Goal: Answer question/provide support: Answer question/provide support

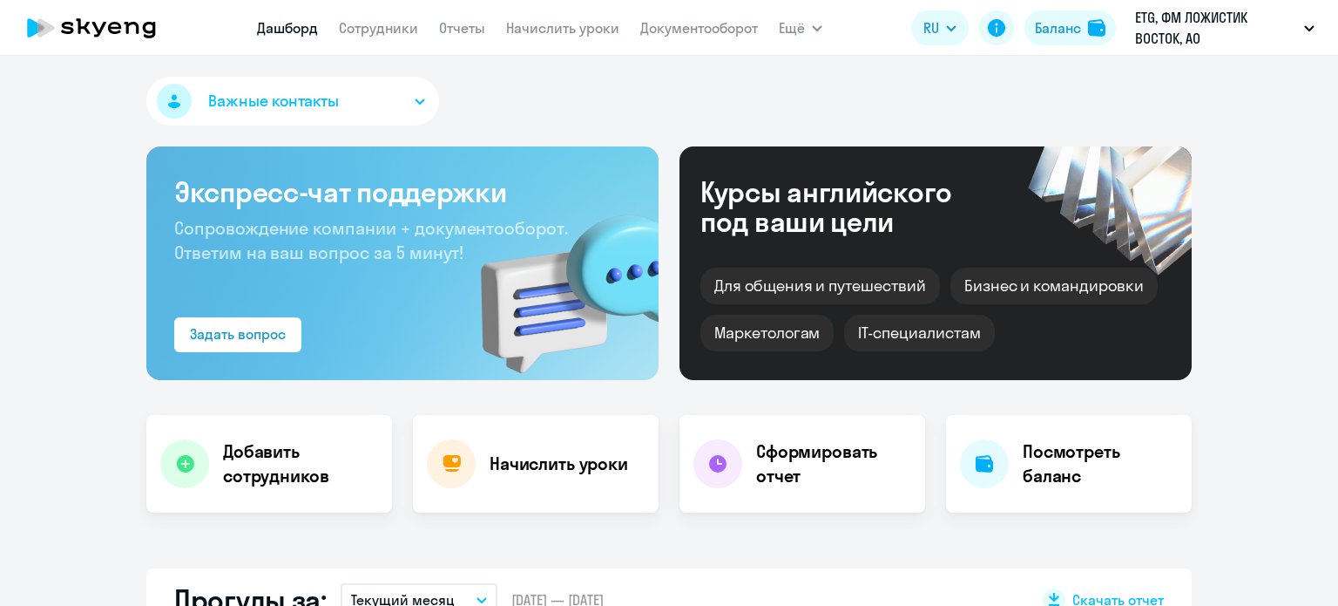
click at [392, 37] on app-menu-item-link "Сотрудники" at bounding box center [378, 28] width 79 height 22
select select "30"
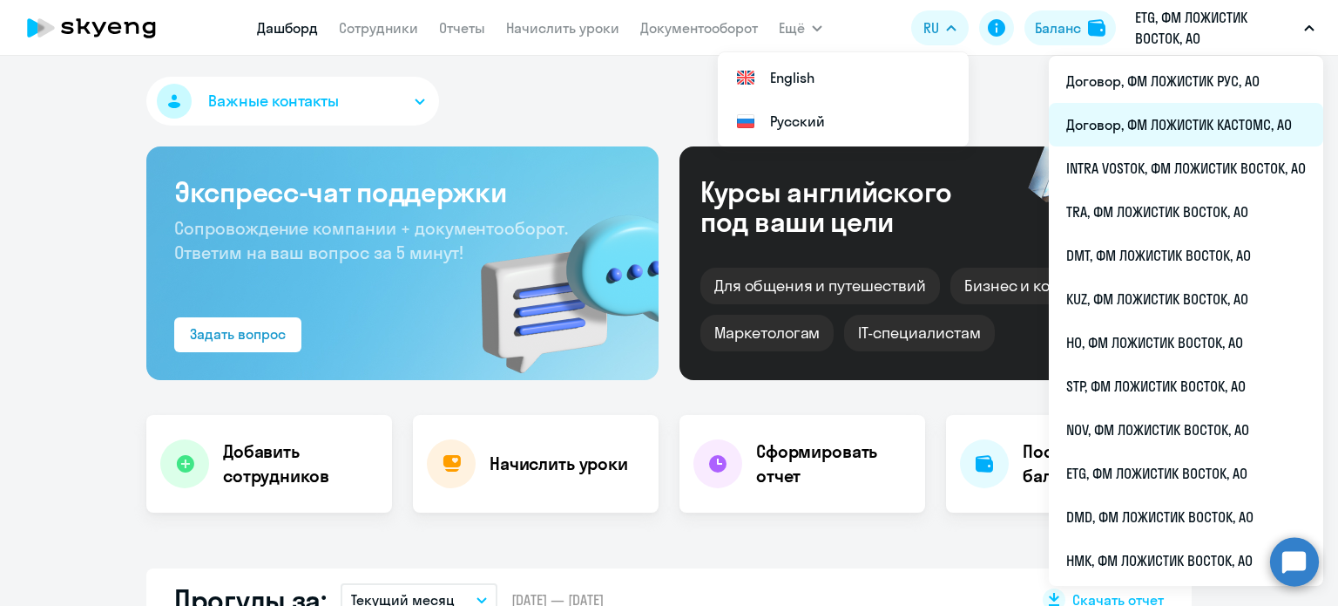
click at [1151, 116] on li "Договор, ФМ ЛОЖИСТИК КАСТОМС, АО" at bounding box center [1186, 125] width 274 height 44
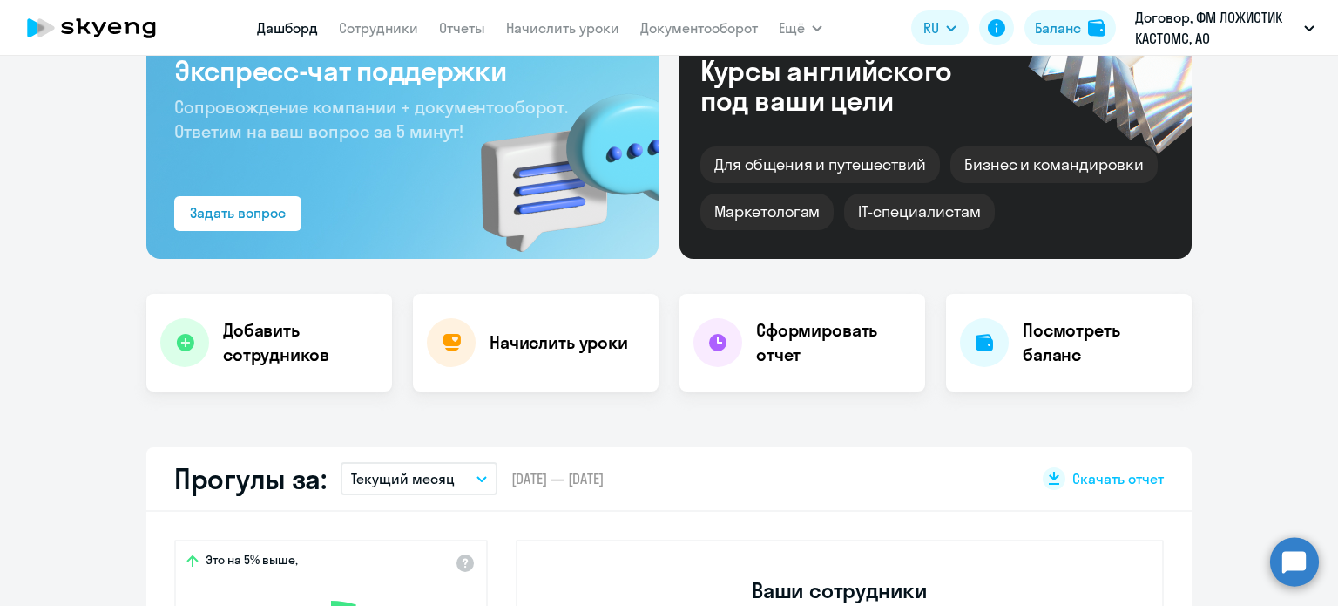
scroll to position [261, 0]
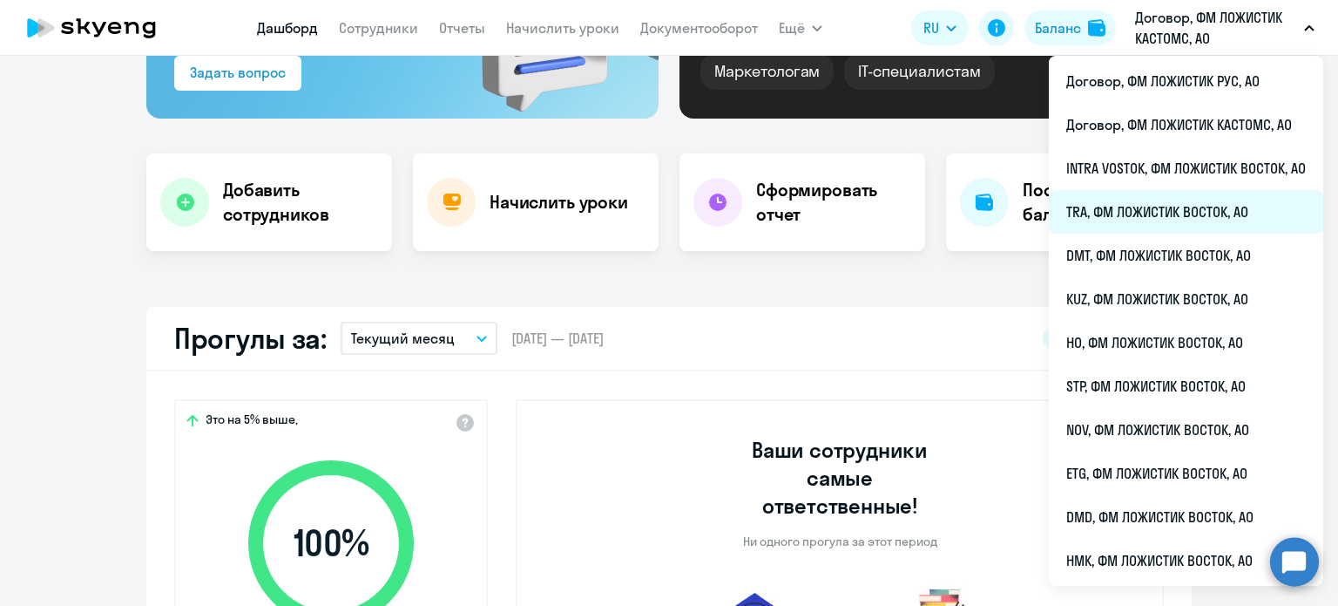
click at [1157, 203] on li "TRA, ФМ ЛОЖИСТИК ВОСТОК, АО" at bounding box center [1186, 212] width 274 height 44
select select "30"
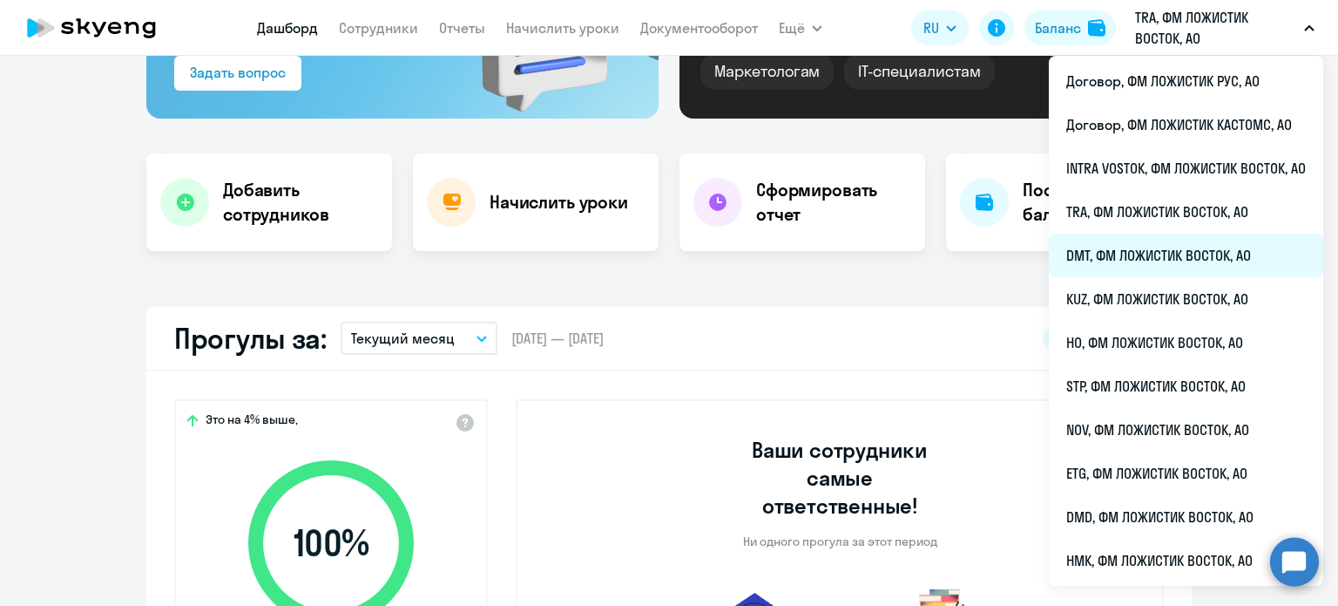
click at [1135, 268] on li "DMT, ФМ ЛОЖИСТИК ВОСТОК, АО" at bounding box center [1186, 256] width 274 height 44
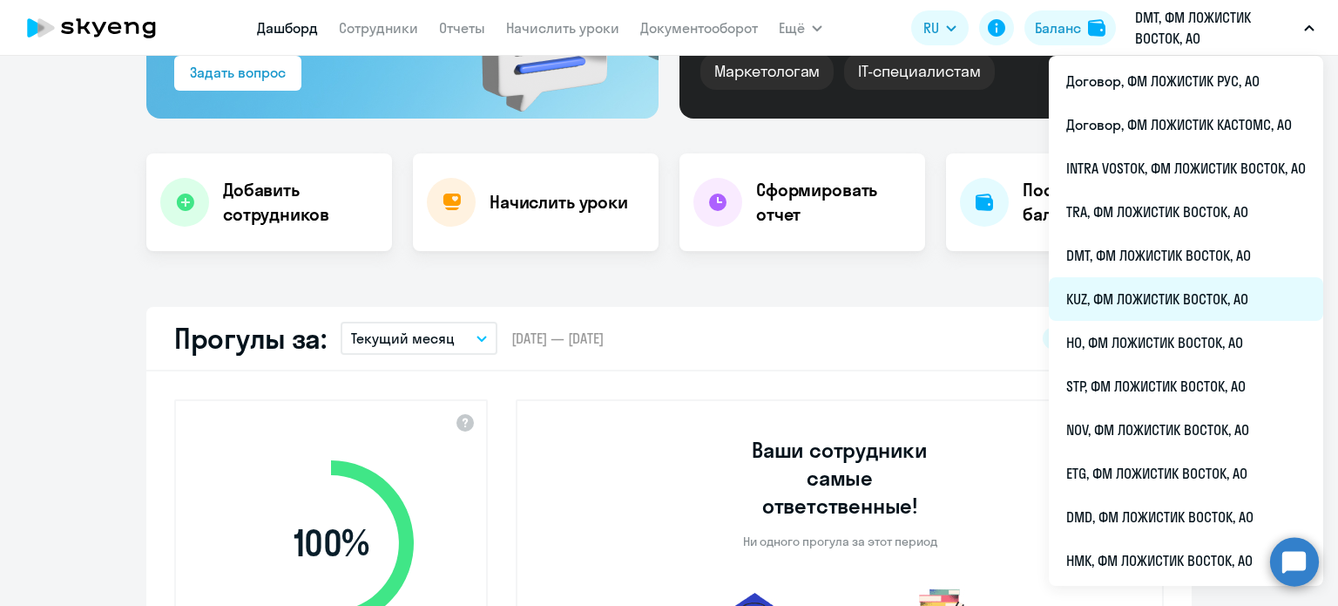
click at [1130, 293] on li "KUZ, ФМ ЛОЖИСТИК ВОСТОК, АО" at bounding box center [1186, 299] width 274 height 44
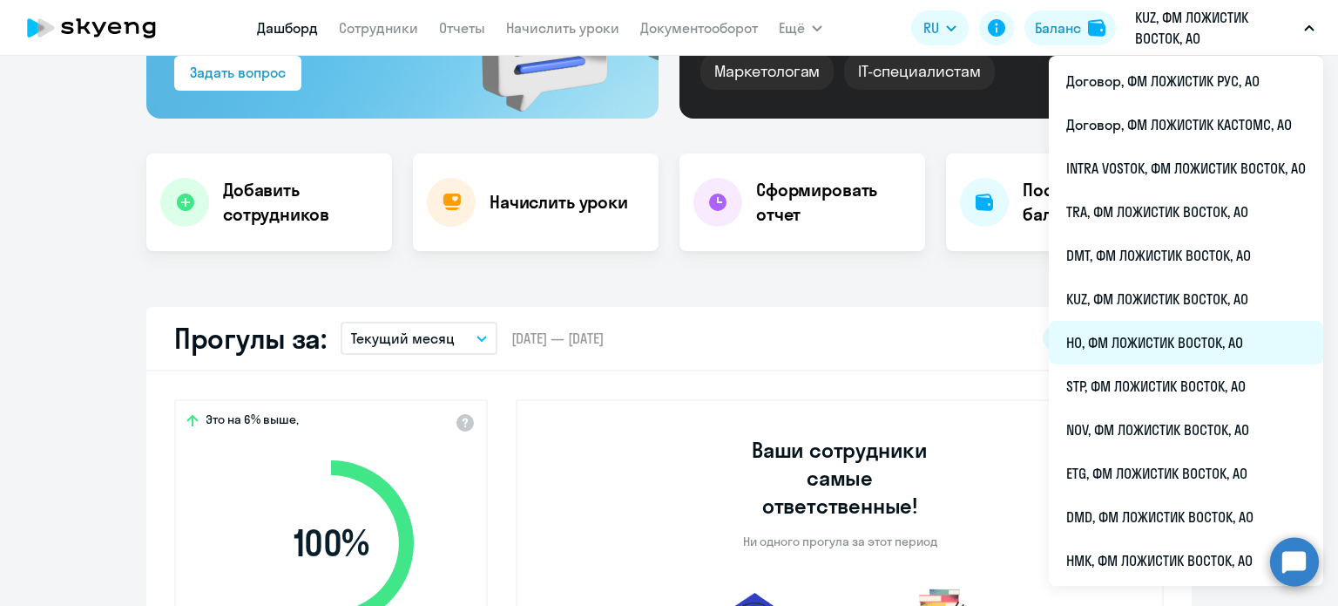
click at [1121, 349] on li "HO, ФМ ЛОЖИСТИК ВОСТОК, АО" at bounding box center [1186, 343] width 274 height 44
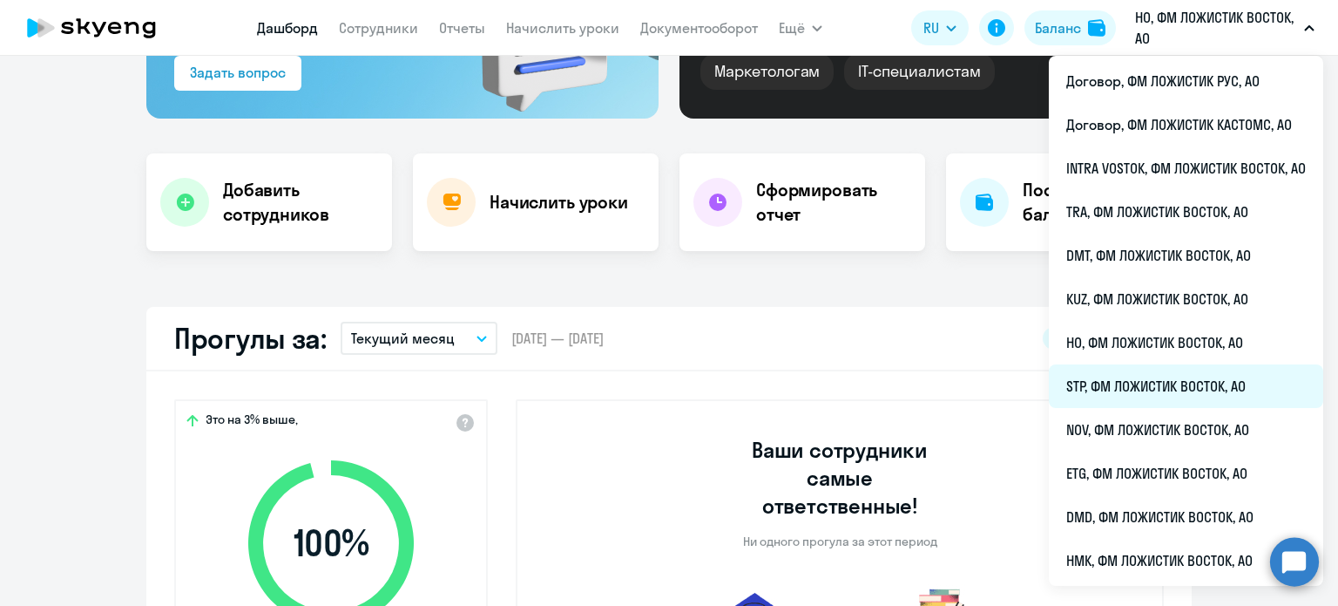
click at [1139, 376] on li "STP, ФМ ЛОЖИСТИК ВОСТОК, АО" at bounding box center [1186, 386] width 274 height 44
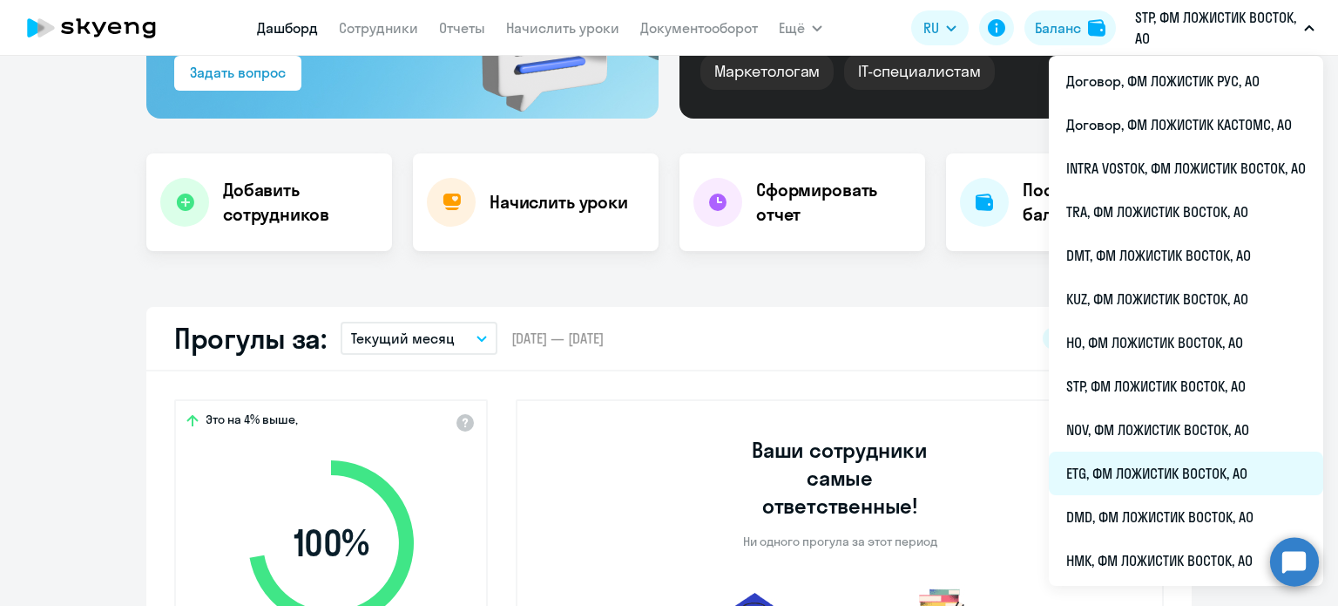
click at [1148, 461] on li "ETG, ФМ ЛОЖИСТИК ВОСТОК, АО" at bounding box center [1186, 473] width 274 height 44
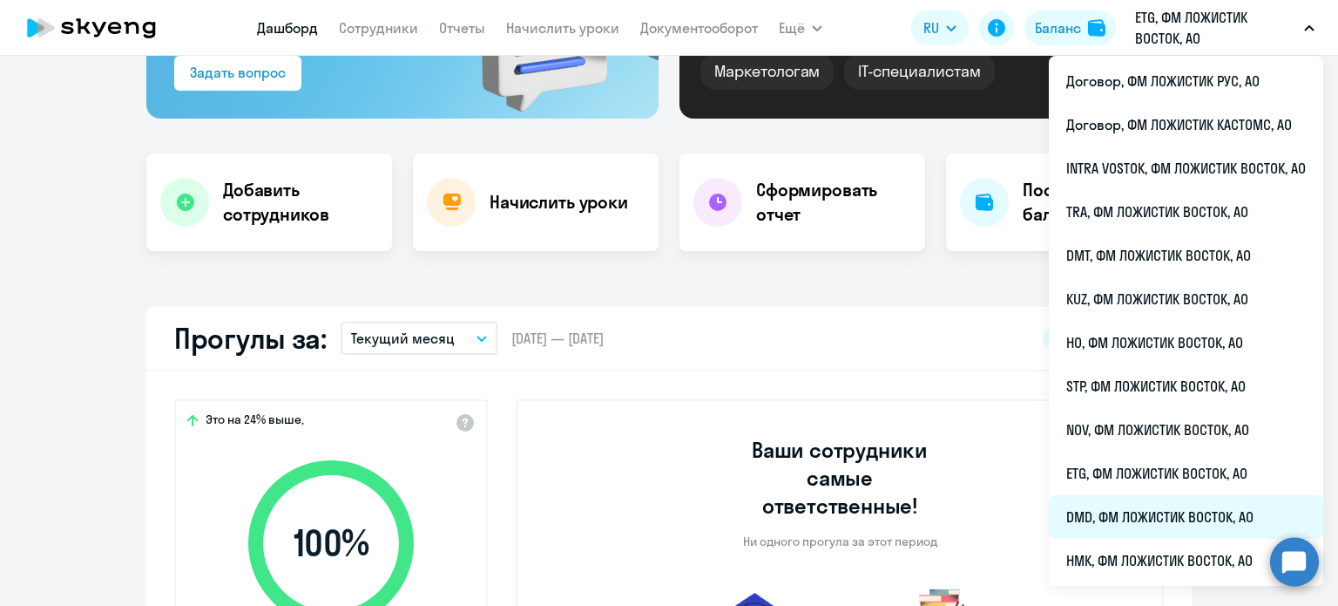
click at [1127, 504] on li "DMD, ФМ ЛОЖИСТИК ВОСТОК, АО" at bounding box center [1186, 517] width 274 height 44
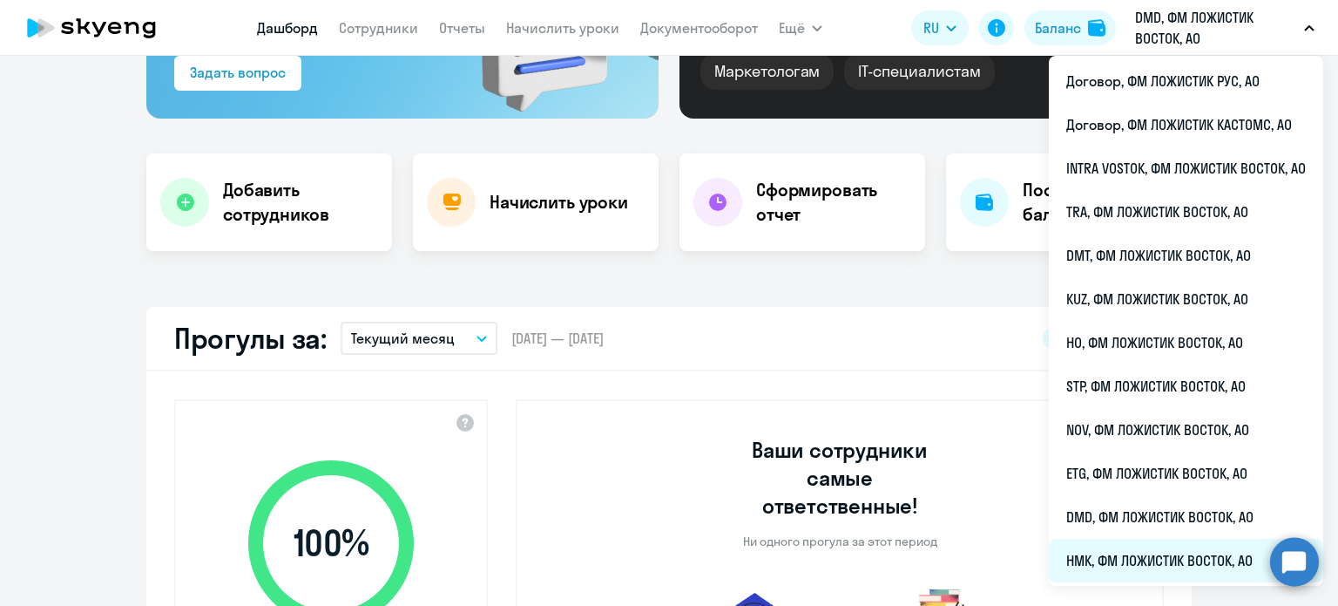
click at [1128, 567] on li "НМК, ФМ ЛОЖИСТИК ВОСТОК, АО" at bounding box center [1186, 560] width 274 height 44
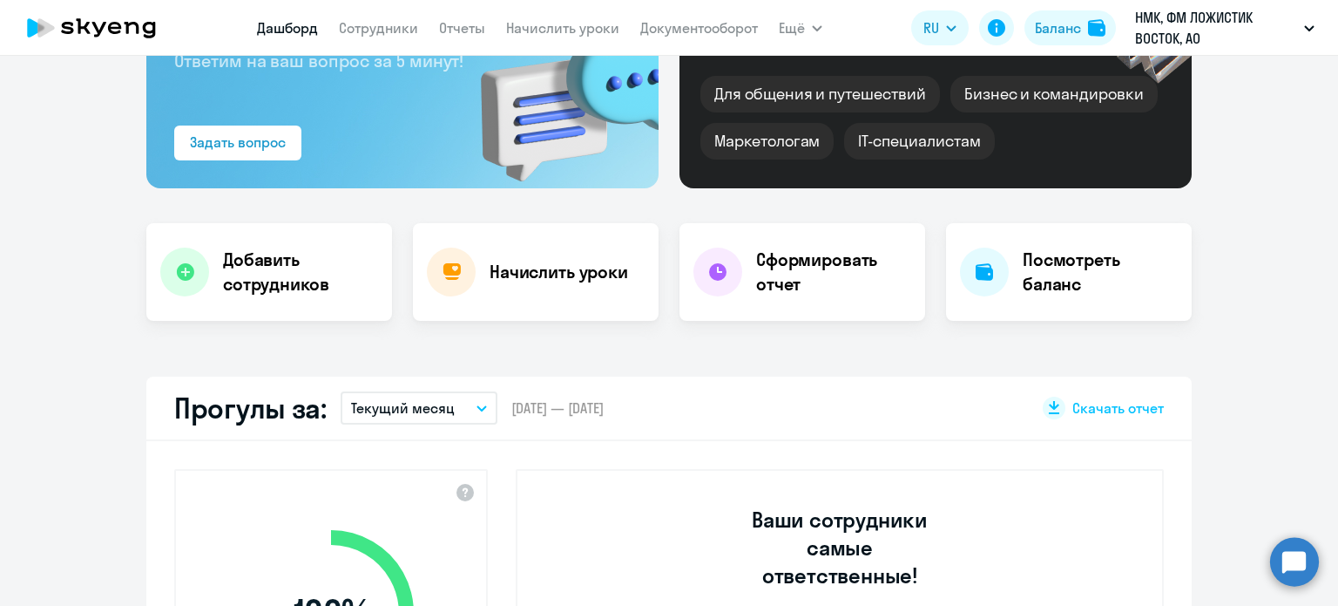
scroll to position [174, 0]
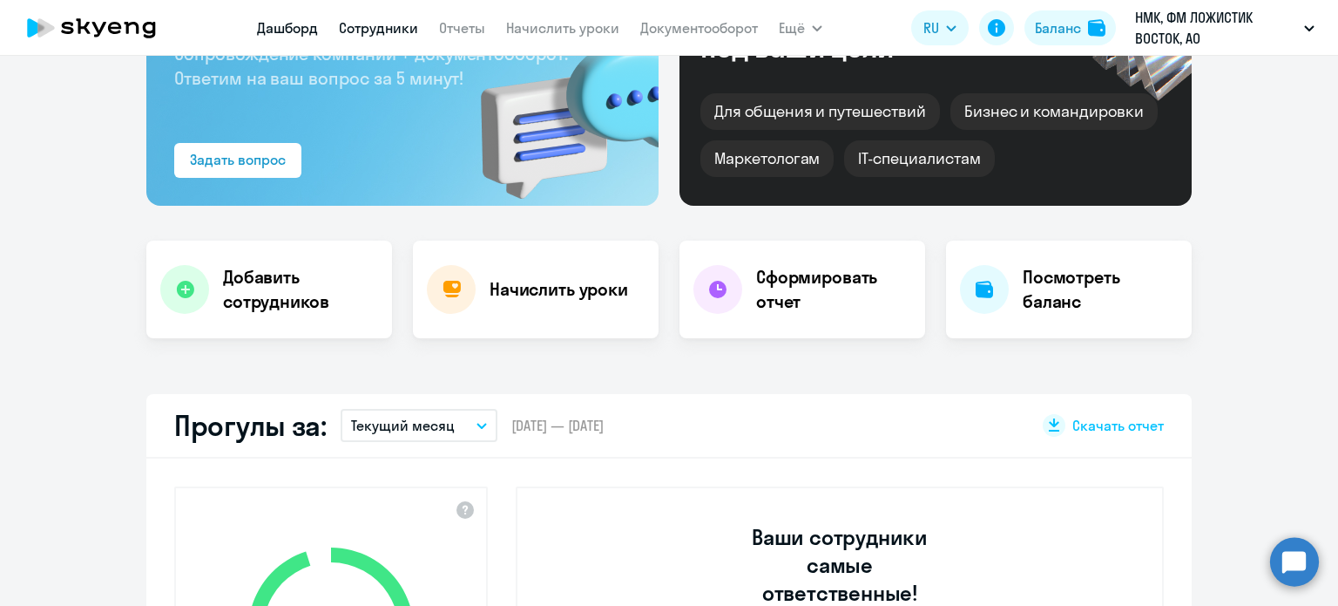
click at [408, 30] on link "Сотрудники" at bounding box center [378, 27] width 79 height 17
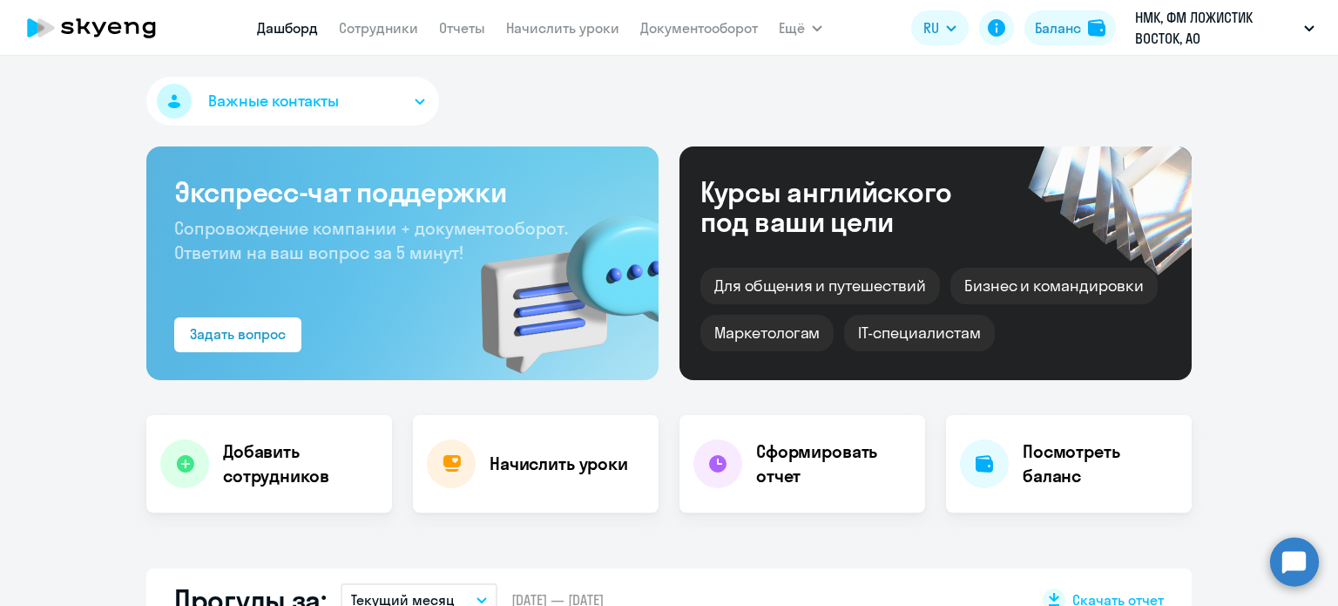
select select "30"
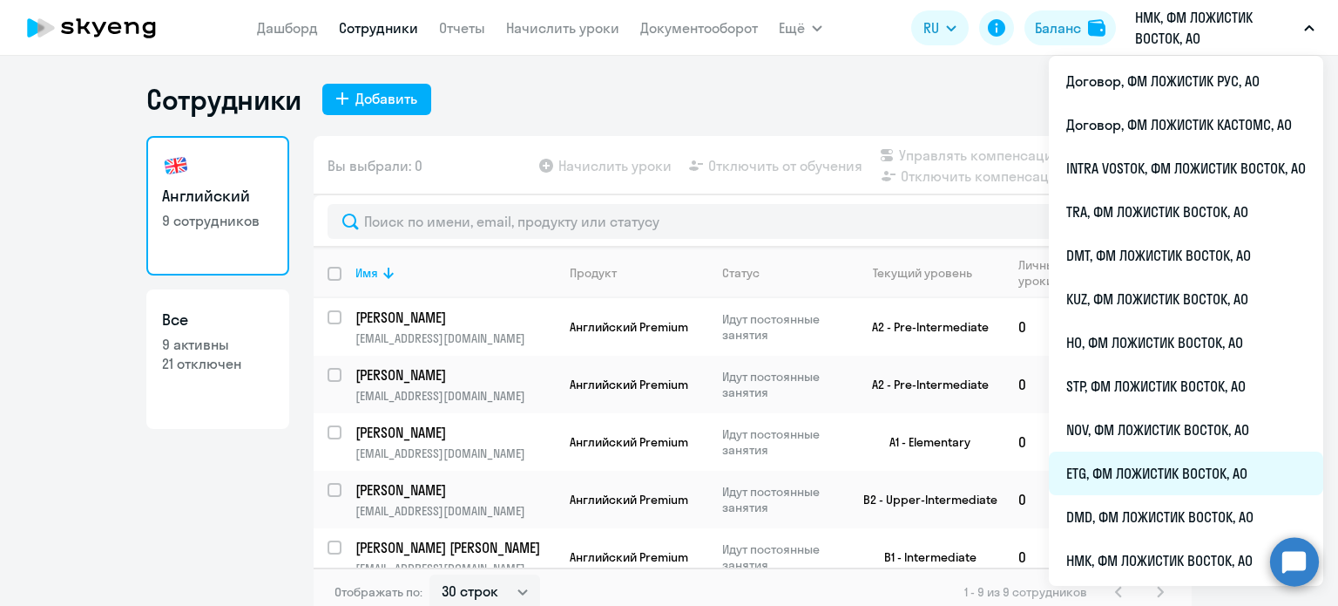
click at [1114, 476] on li "ETG, ФМ ЛОЖИСТИК ВОСТОК, АО" at bounding box center [1186, 473] width 274 height 44
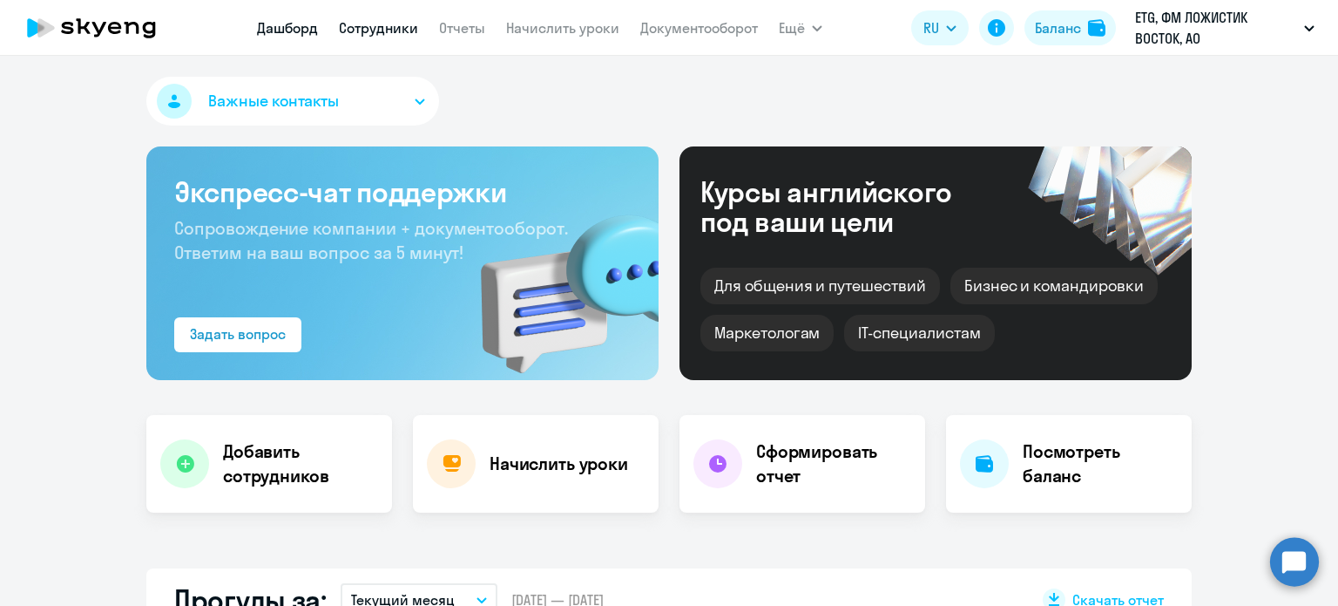
click at [400, 36] on link "Сотрудники" at bounding box center [378, 27] width 79 height 17
select select "30"
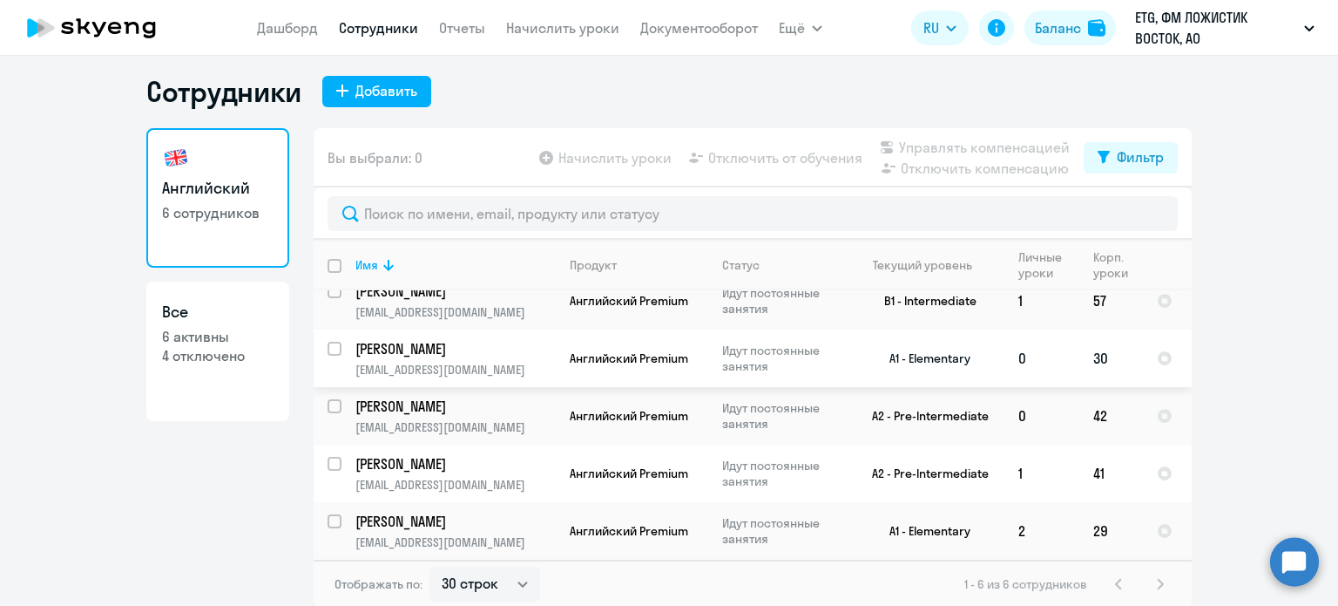
scroll to position [10, 0]
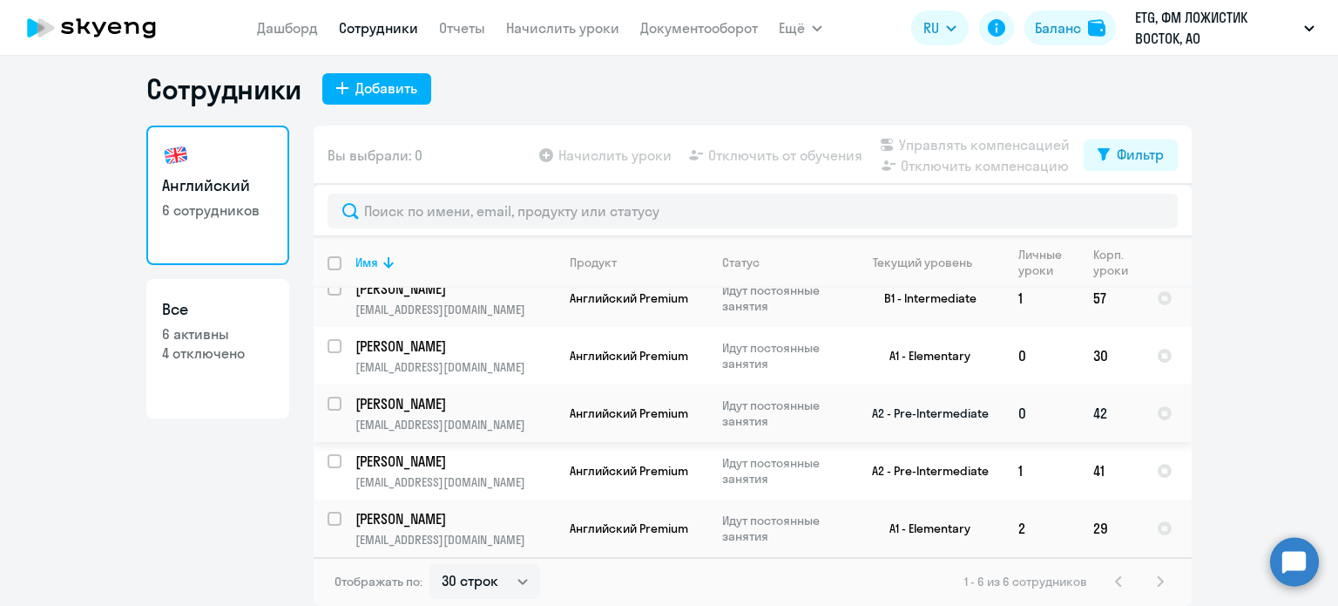
click at [472, 408] on p "[PERSON_NAME]" at bounding box center [453, 403] width 197 height 19
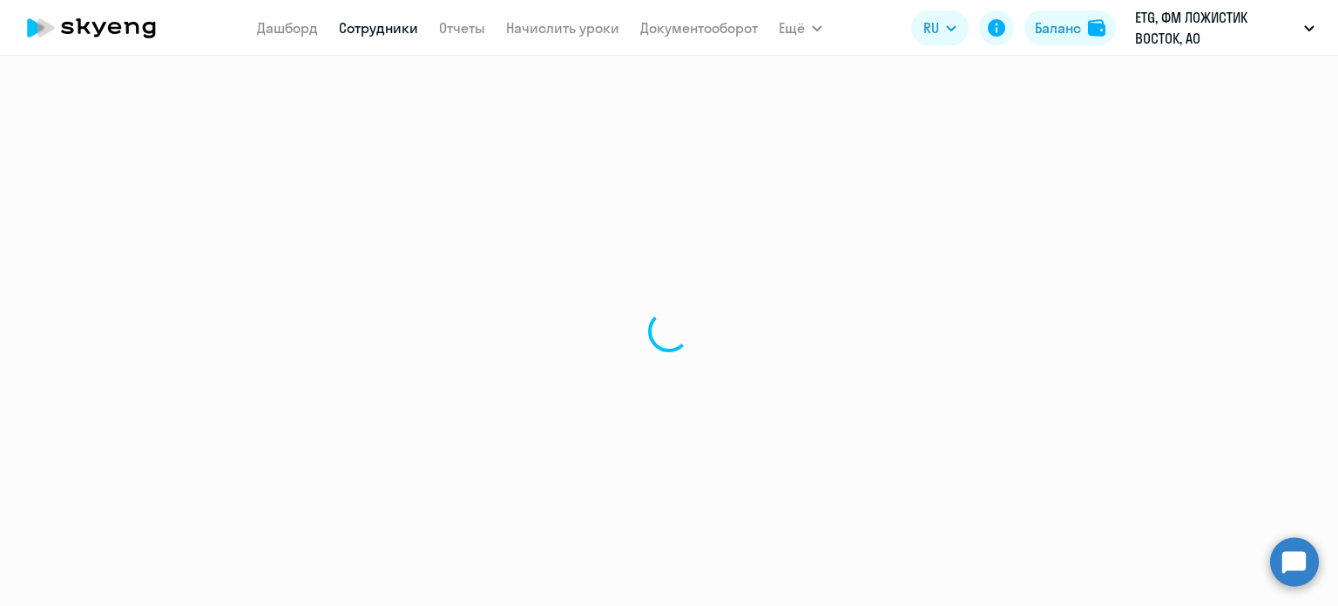
select select "english"
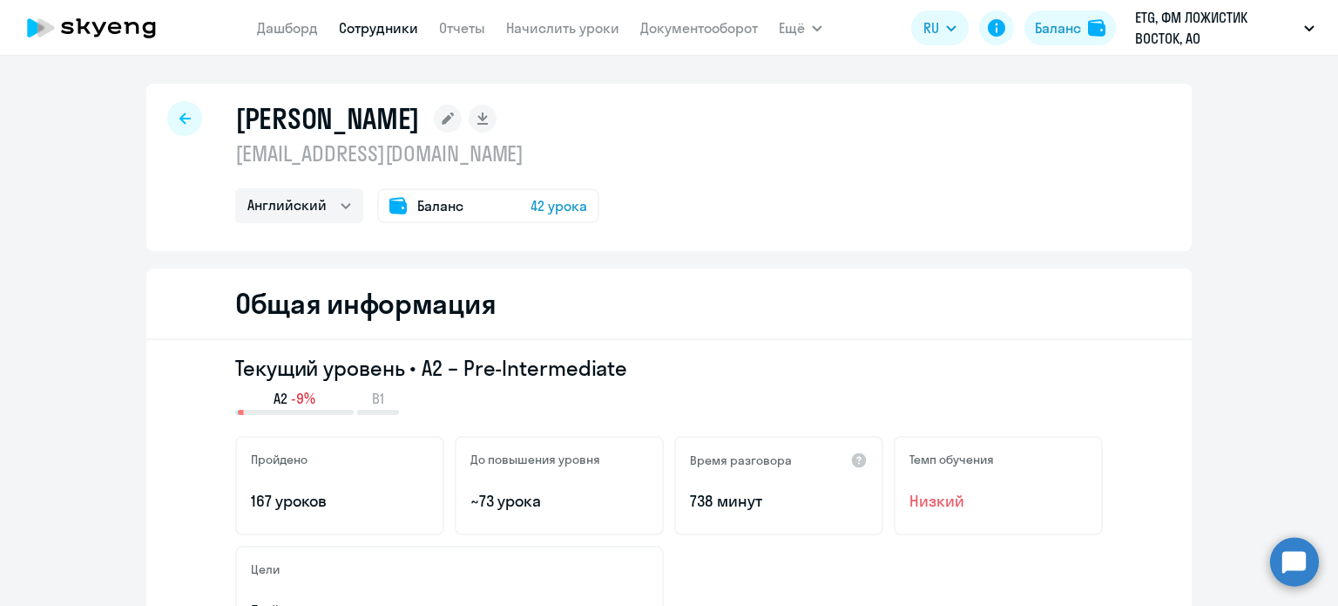
click at [366, 33] on link "Сотрудники" at bounding box center [378, 27] width 79 height 17
select select "30"
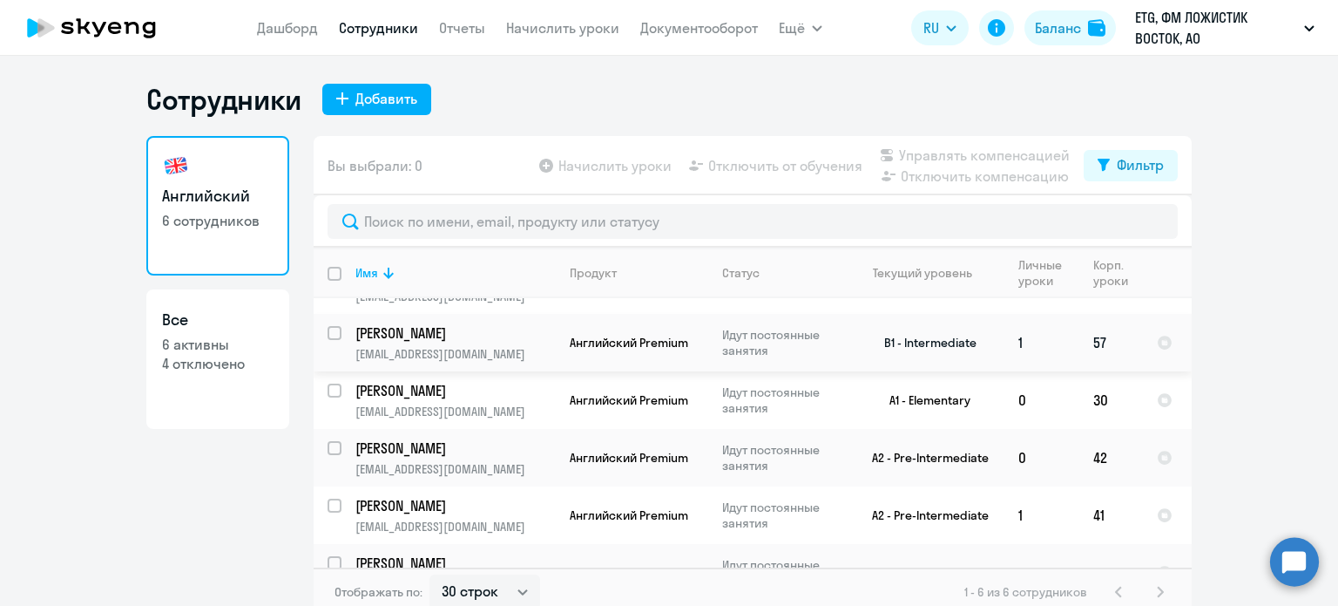
scroll to position [78, 0]
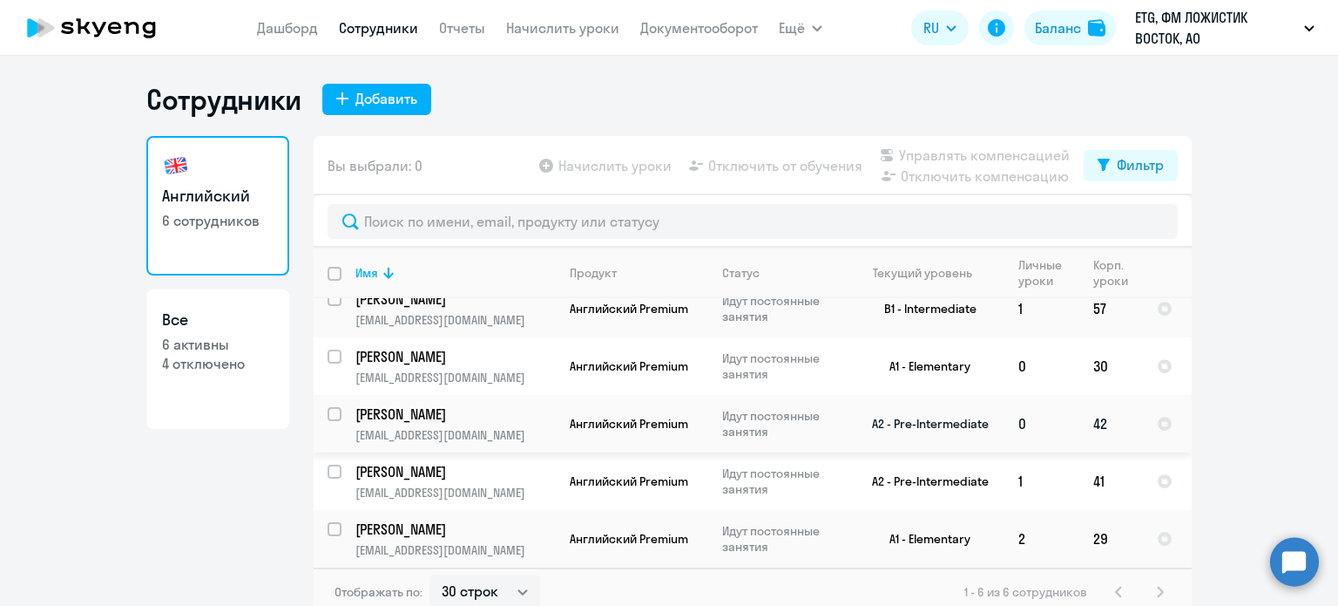
click at [519, 408] on p "[PERSON_NAME]" at bounding box center [453, 413] width 197 height 19
select select "english"
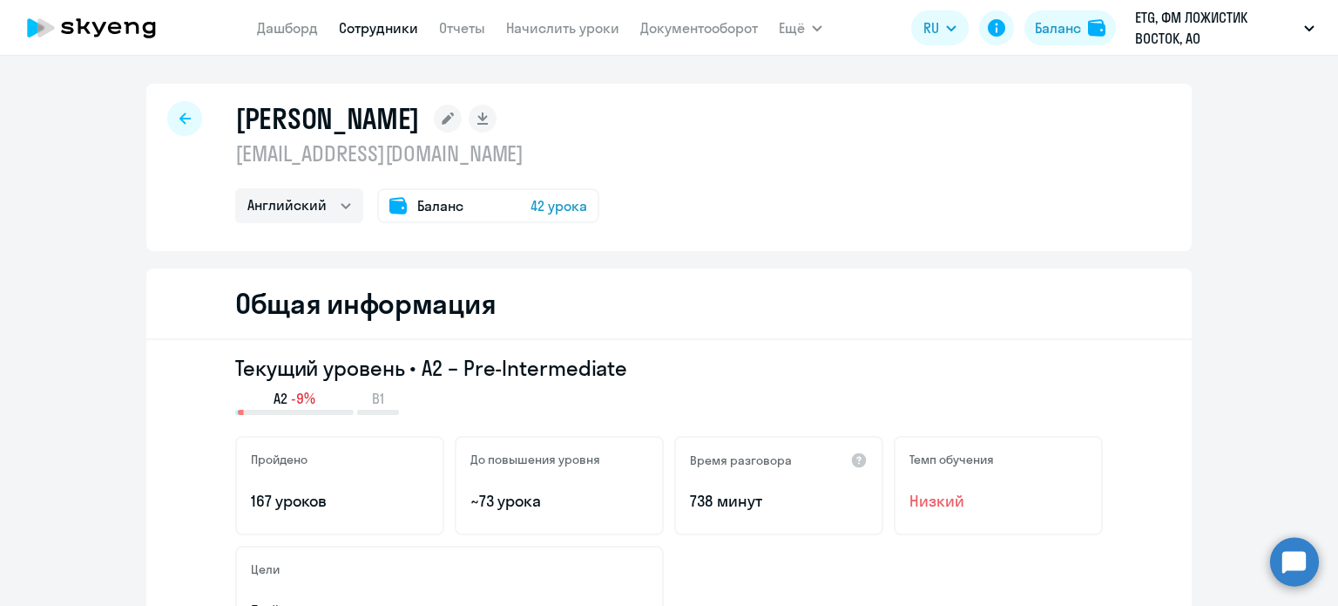
click at [531, 208] on span "42 урока" at bounding box center [559, 205] width 57 height 21
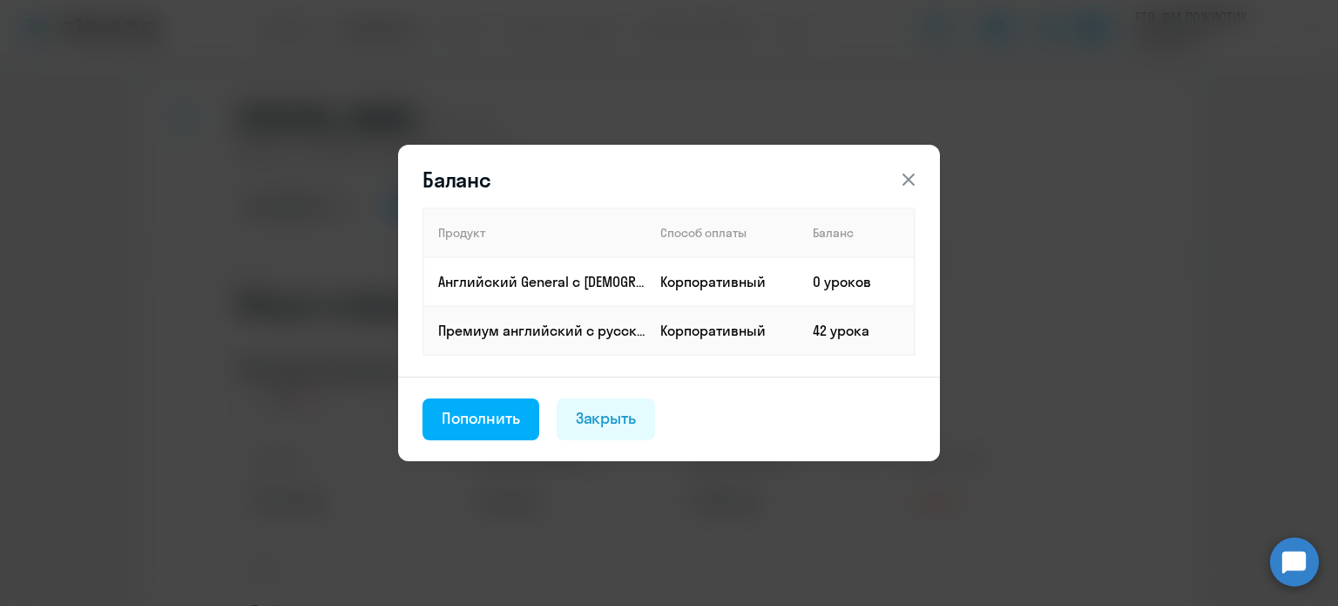
click at [907, 167] on button at bounding box center [908, 179] width 35 height 35
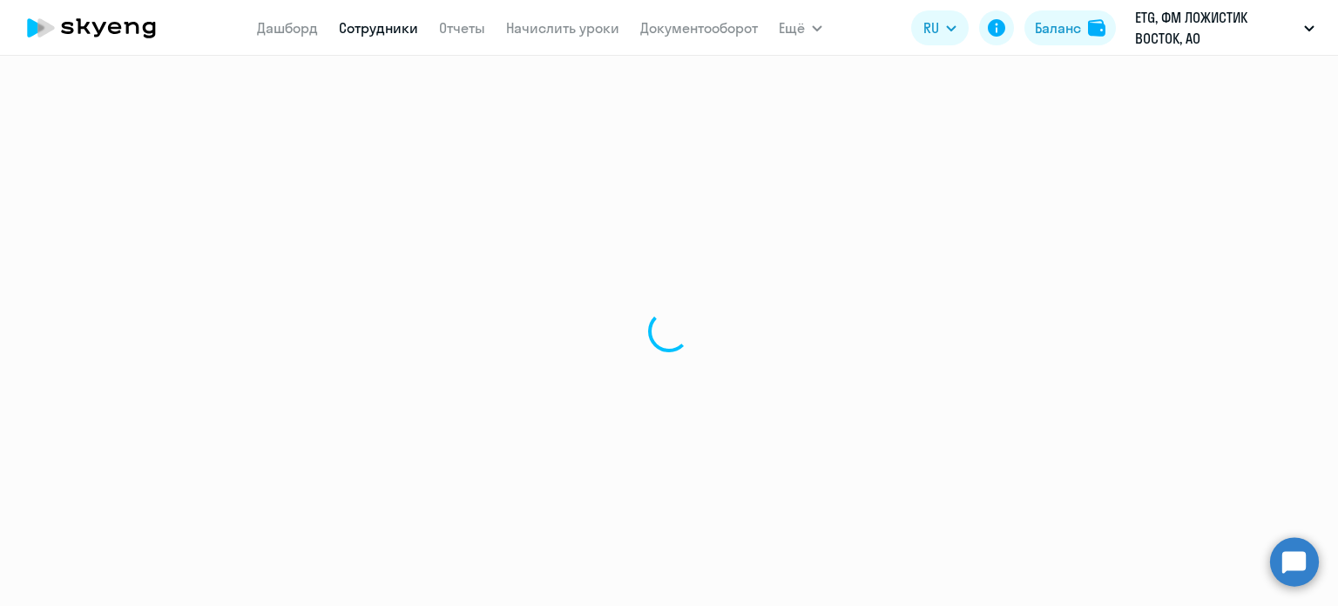
select select "30"
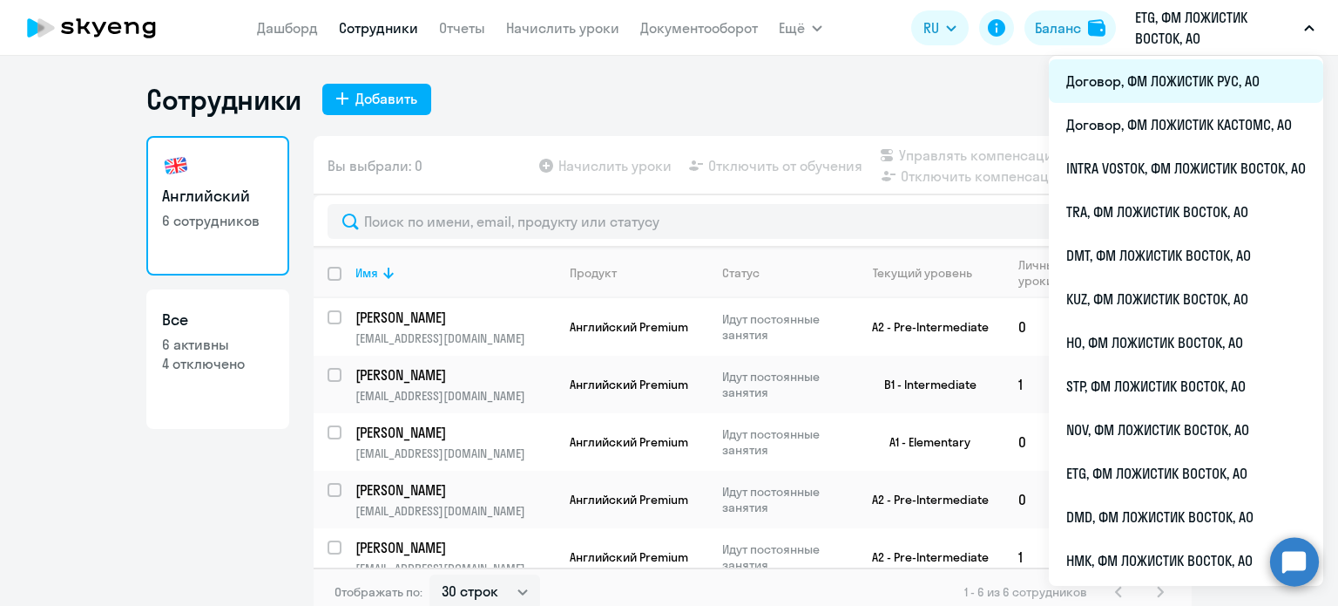
click at [1188, 85] on li "Договор, ФМ ЛОЖИСТИК РУС, АО" at bounding box center [1186, 81] width 274 height 44
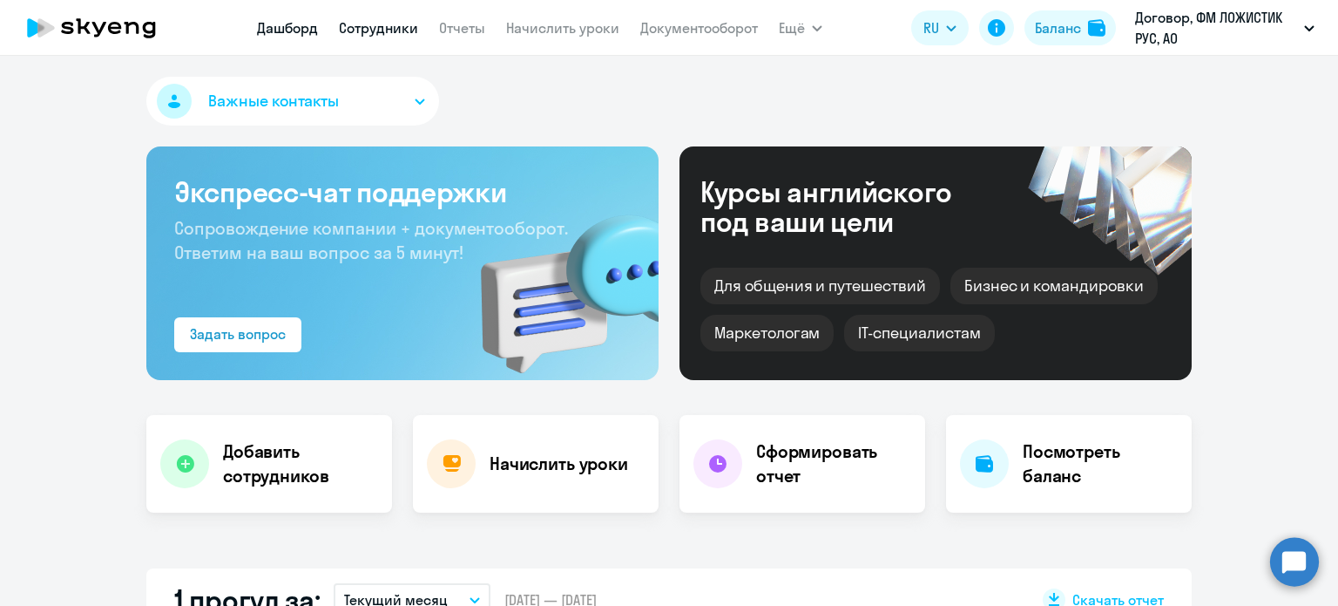
click at [403, 24] on link "Сотрудники" at bounding box center [378, 27] width 79 height 17
select select "30"
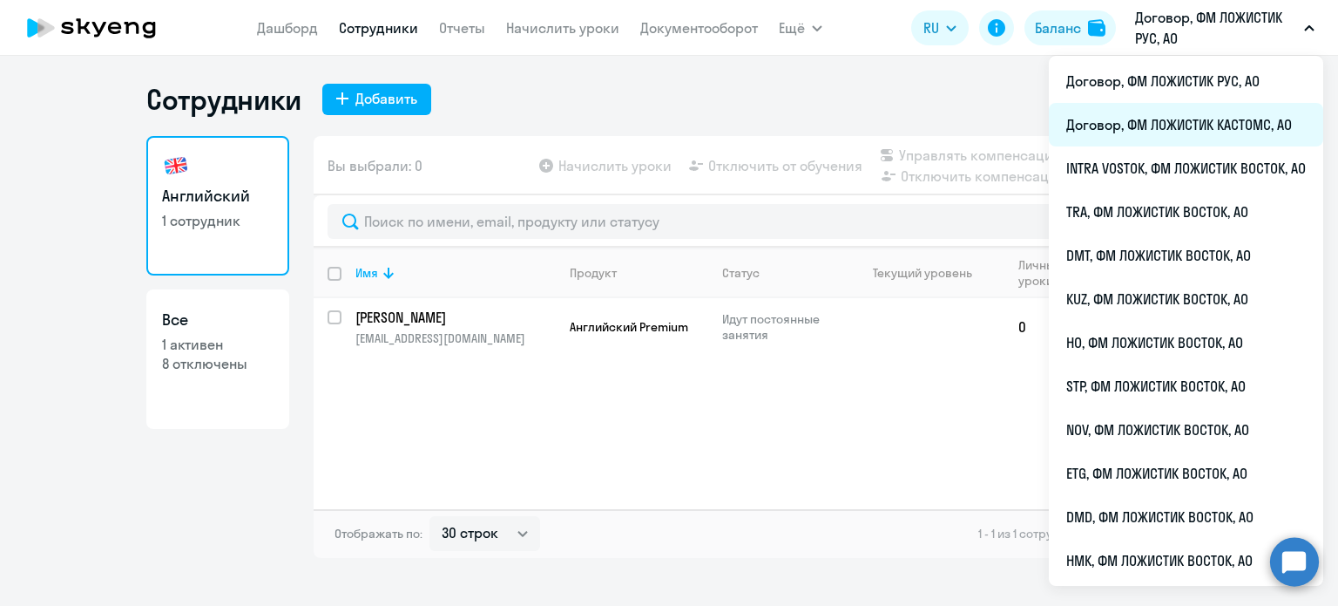
click at [1154, 124] on li "Договор, ФМ ЛОЖИСТИК КАСТОМС, АО" at bounding box center [1186, 125] width 274 height 44
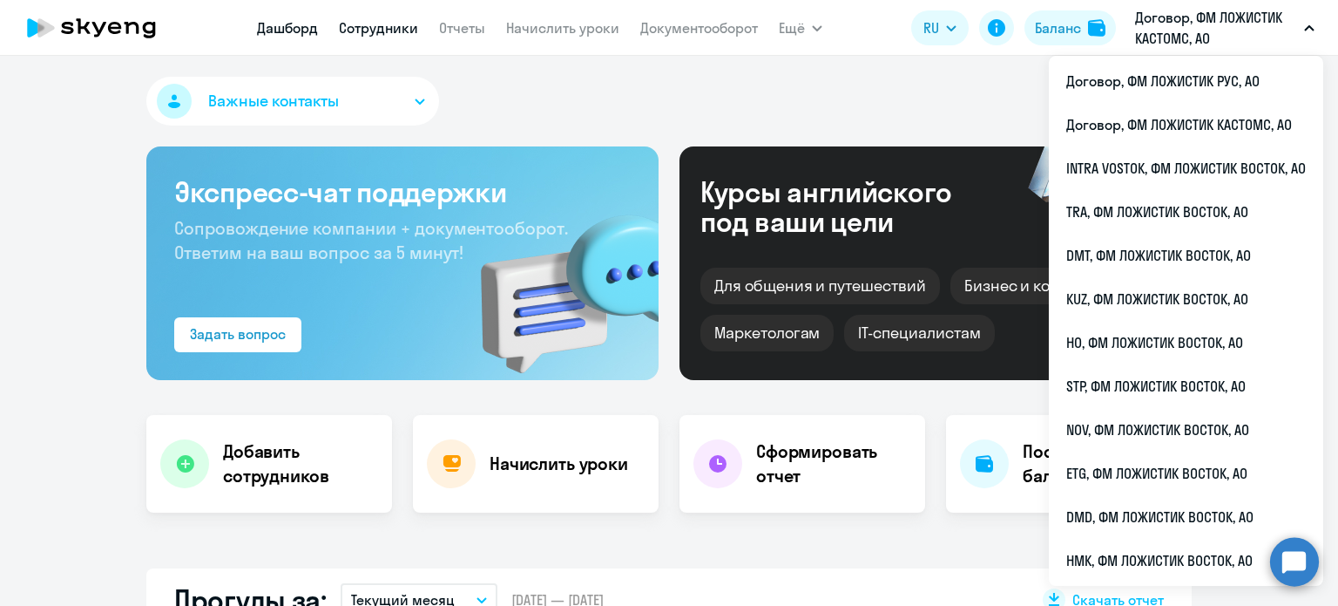
click at [370, 28] on link "Сотрудники" at bounding box center [378, 27] width 79 height 17
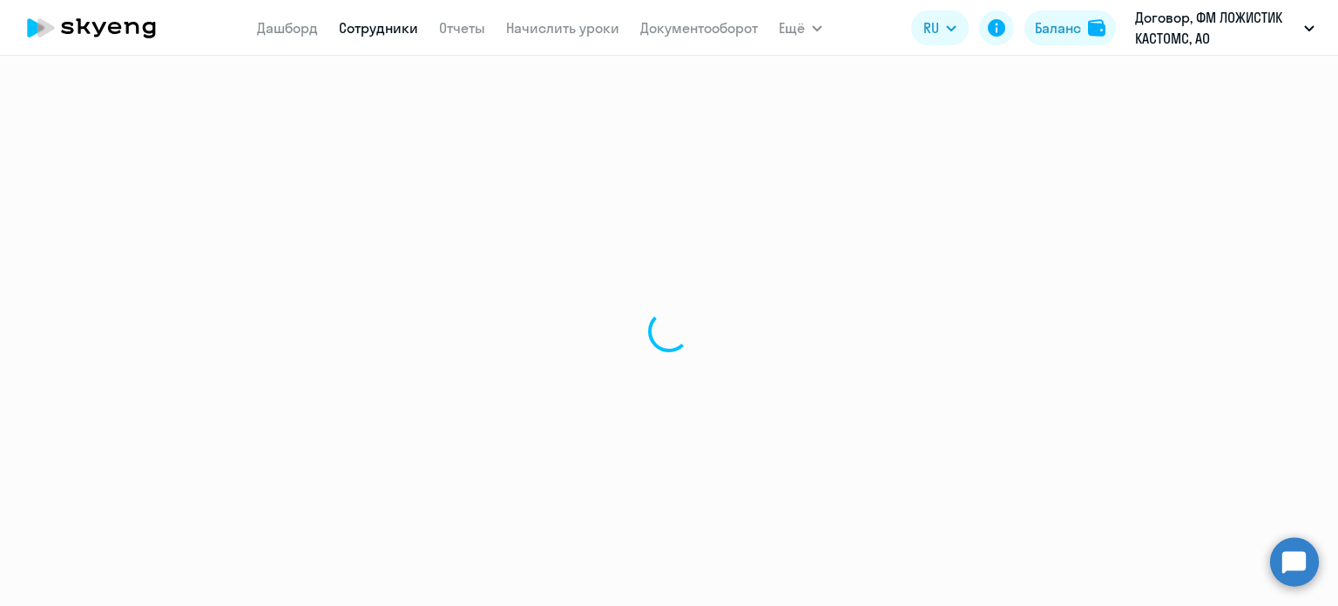
select select "30"
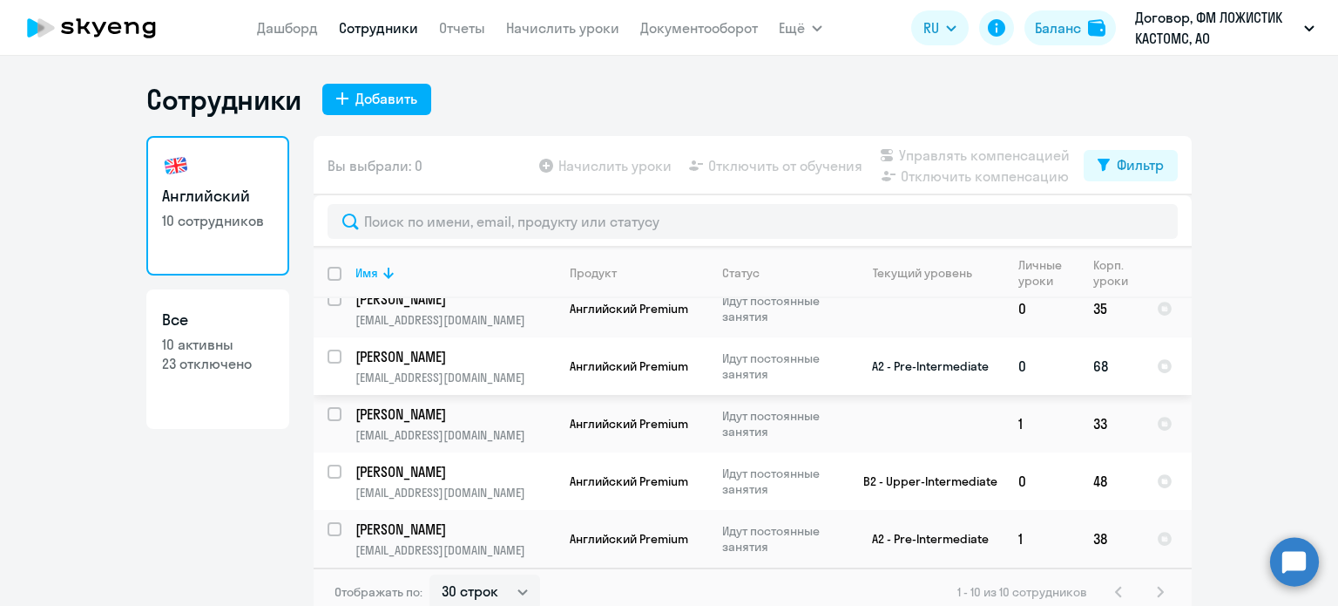
scroll to position [10, 0]
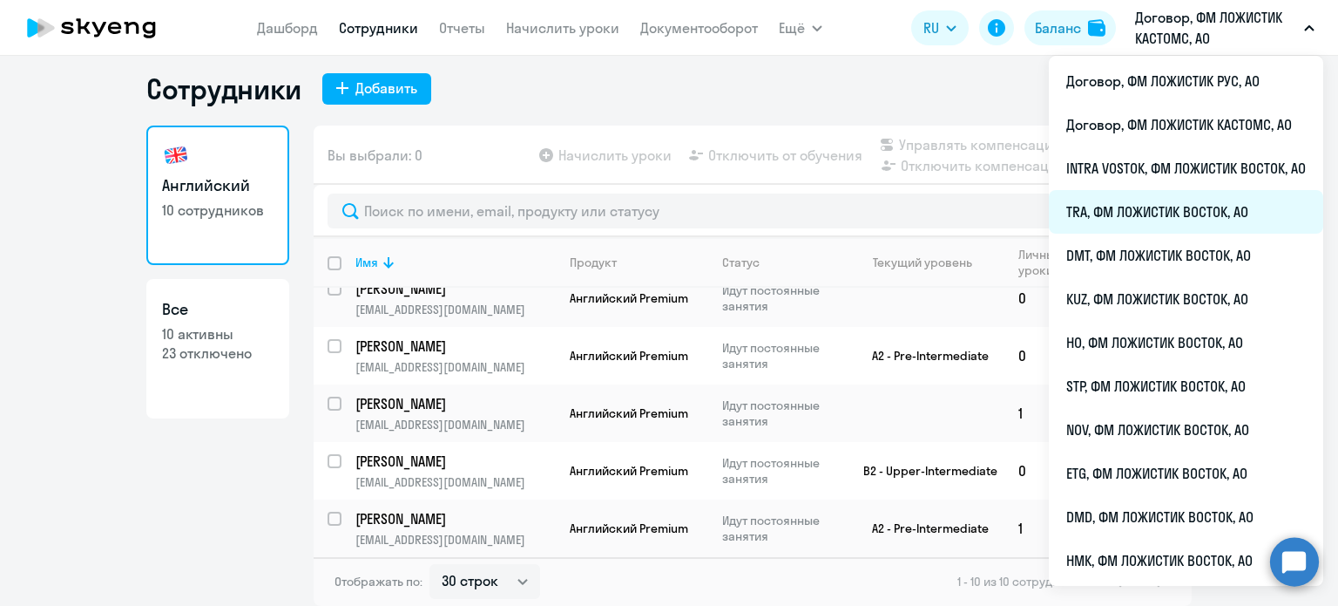
click at [1157, 212] on li "TRA, ФМ ЛОЖИСТИК ВОСТОК, АО" at bounding box center [1186, 212] width 274 height 44
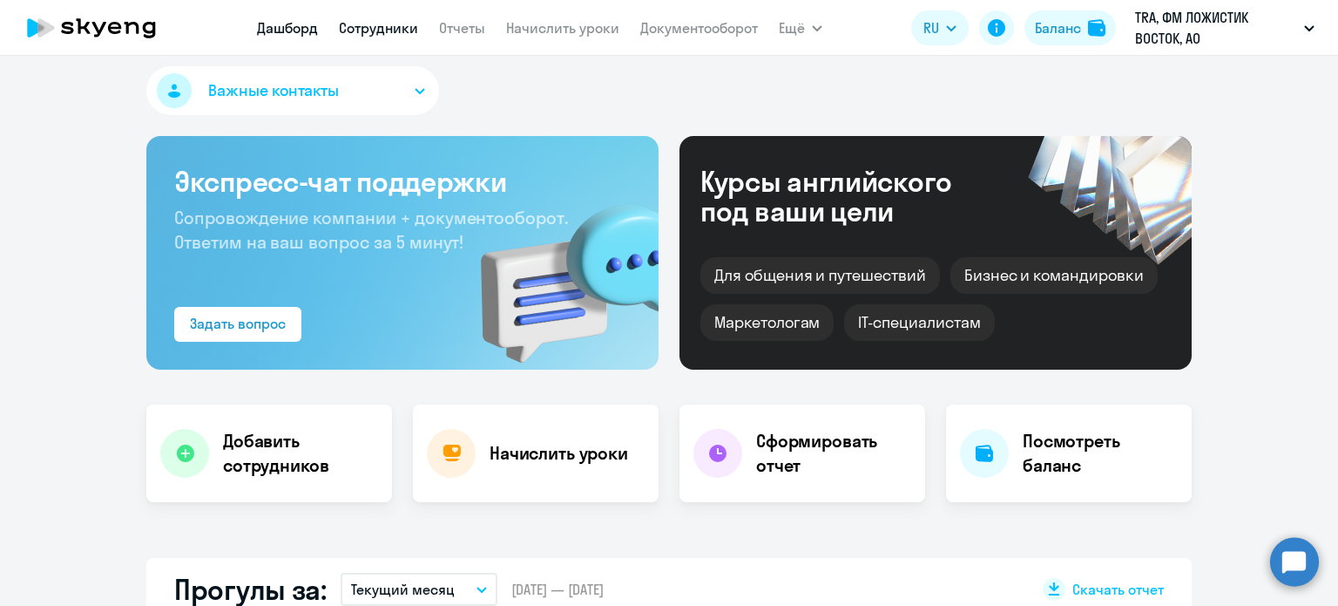
click at [416, 20] on link "Сотрудники" at bounding box center [378, 27] width 79 height 17
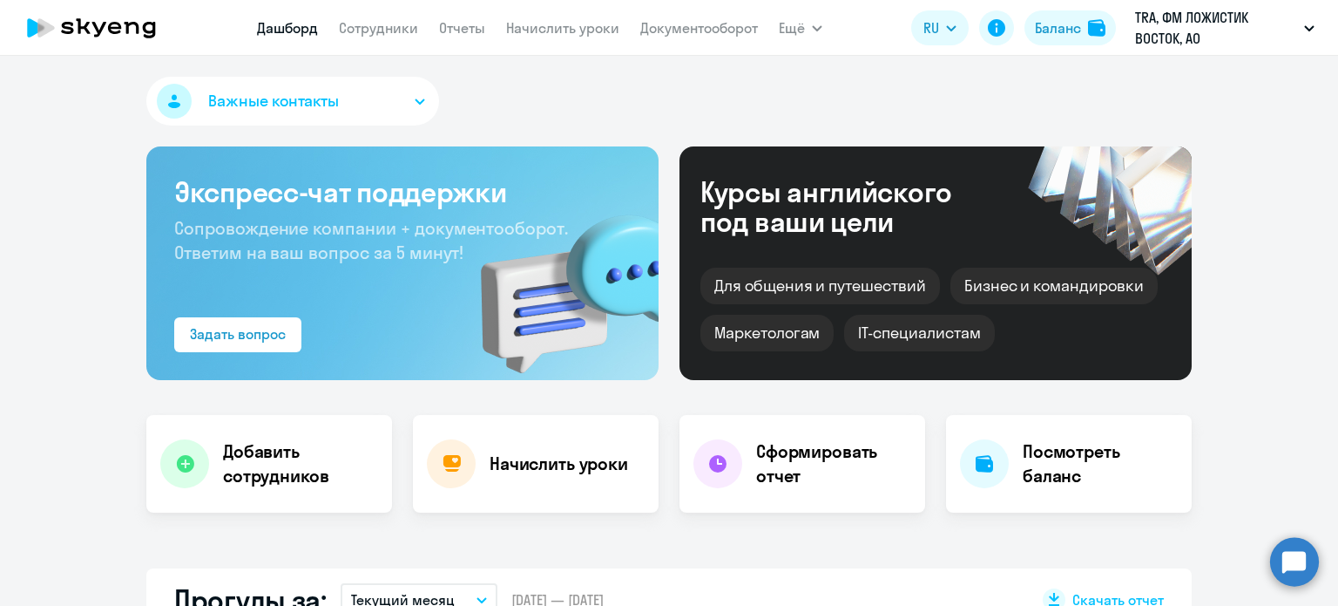
select select "30"
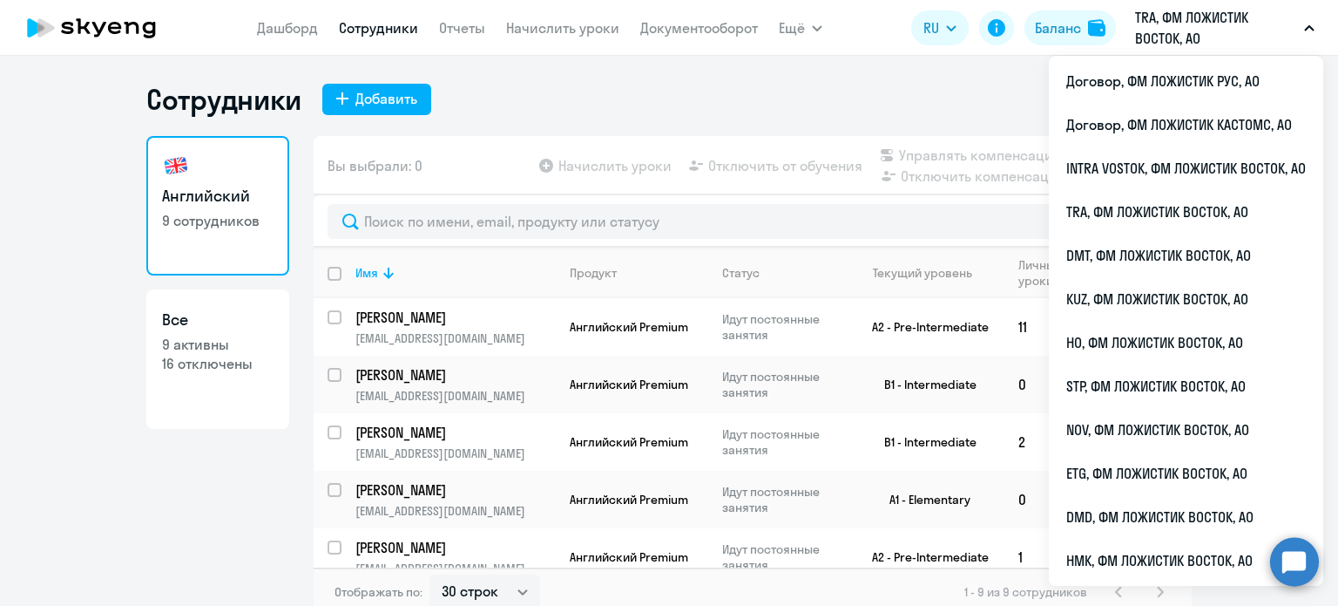
click at [759, 103] on div "Сотрудники Добавить" at bounding box center [669, 99] width 1046 height 35
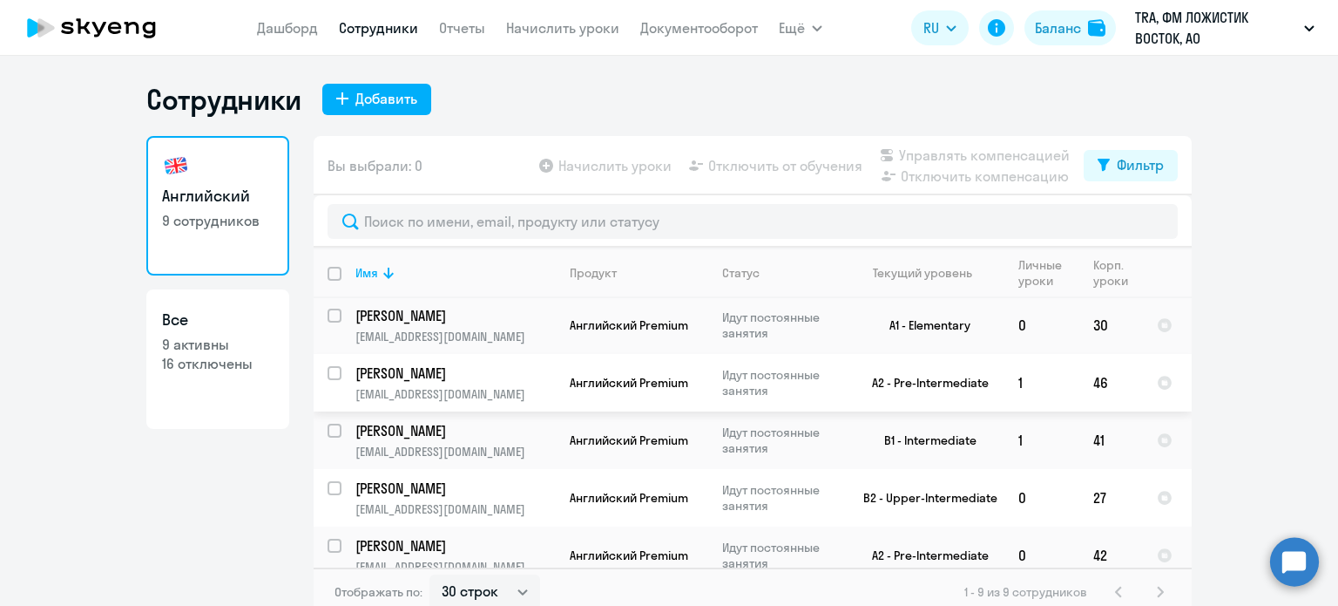
scroll to position [251, 0]
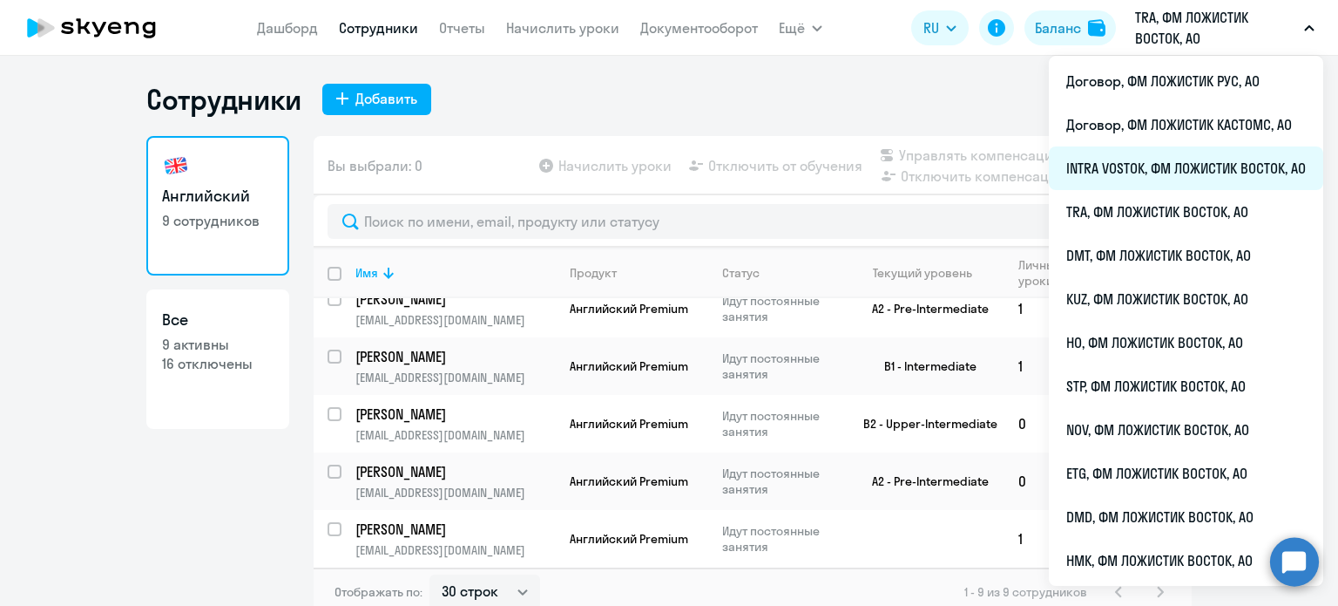
click at [1132, 175] on li "INTRA VOSTOK, ФМ ЛОЖИСТИК ВОСТОК, АО" at bounding box center [1186, 168] width 274 height 44
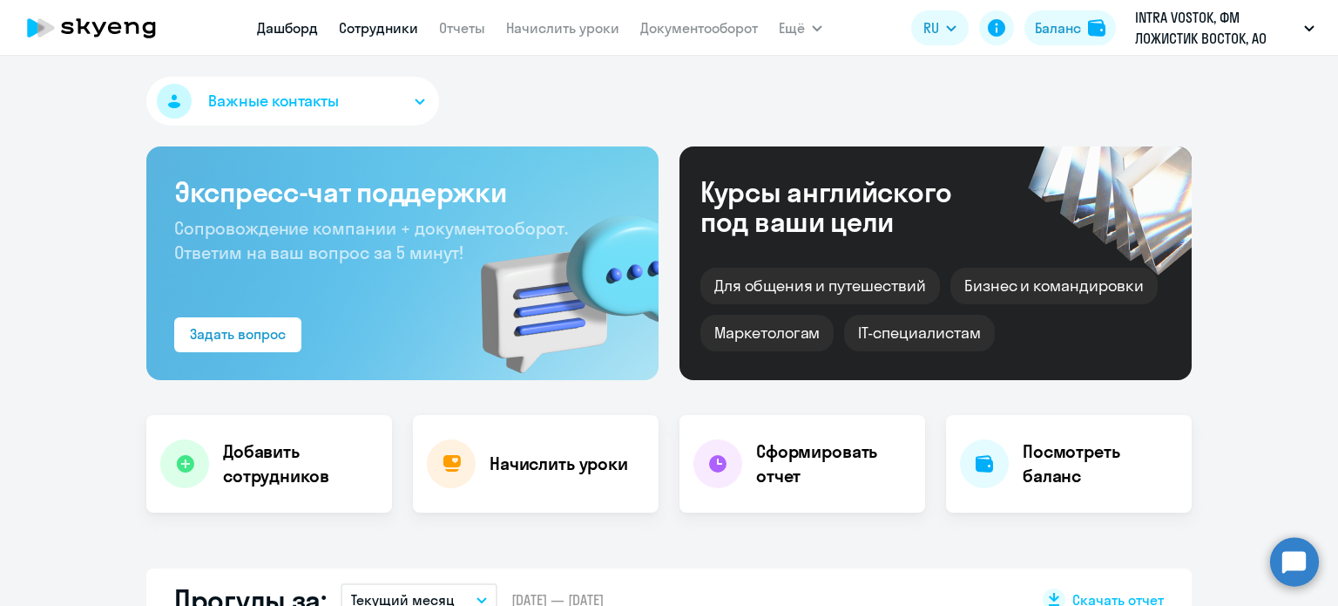
click at [366, 27] on link "Сотрудники" at bounding box center [378, 27] width 79 height 17
select select "30"
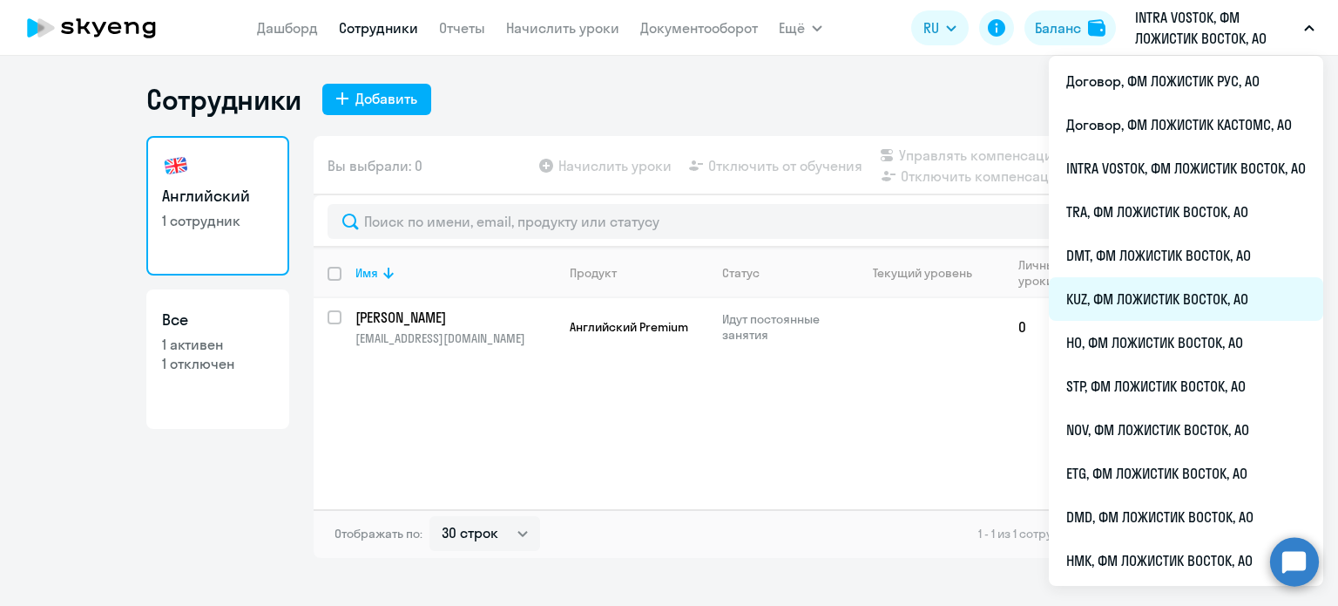
click at [1094, 292] on li "KUZ, ФМ ЛОЖИСТИК ВОСТОК, АО" at bounding box center [1186, 299] width 274 height 44
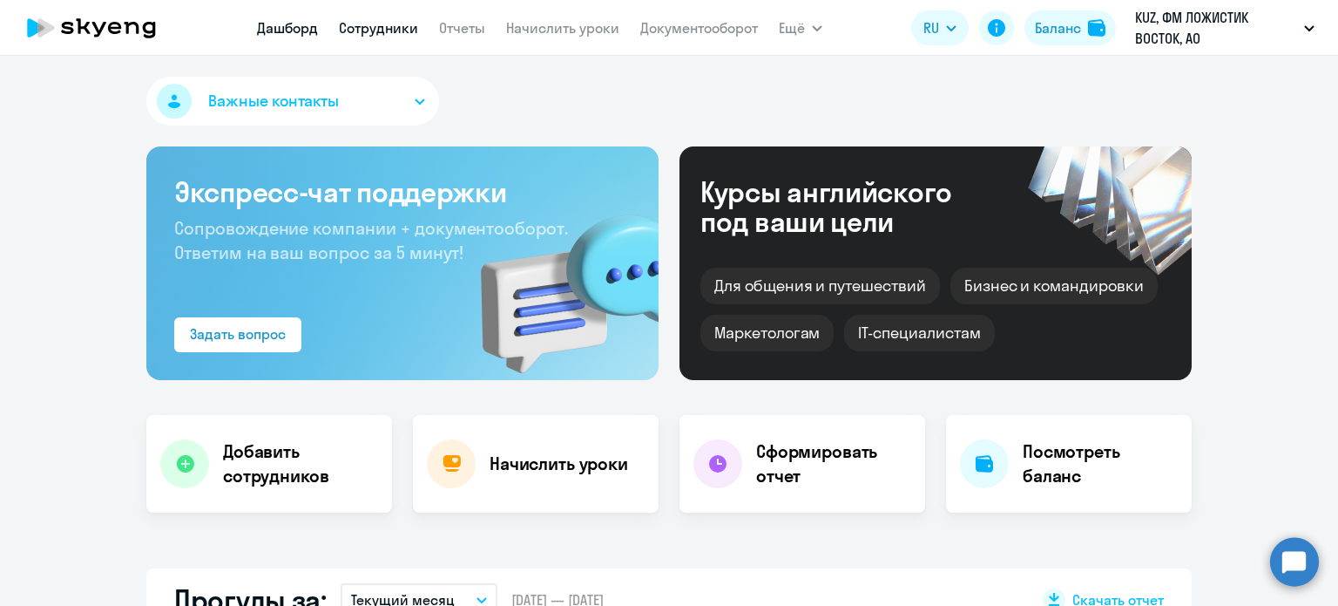
click at [387, 35] on link "Сотрудники" at bounding box center [378, 27] width 79 height 17
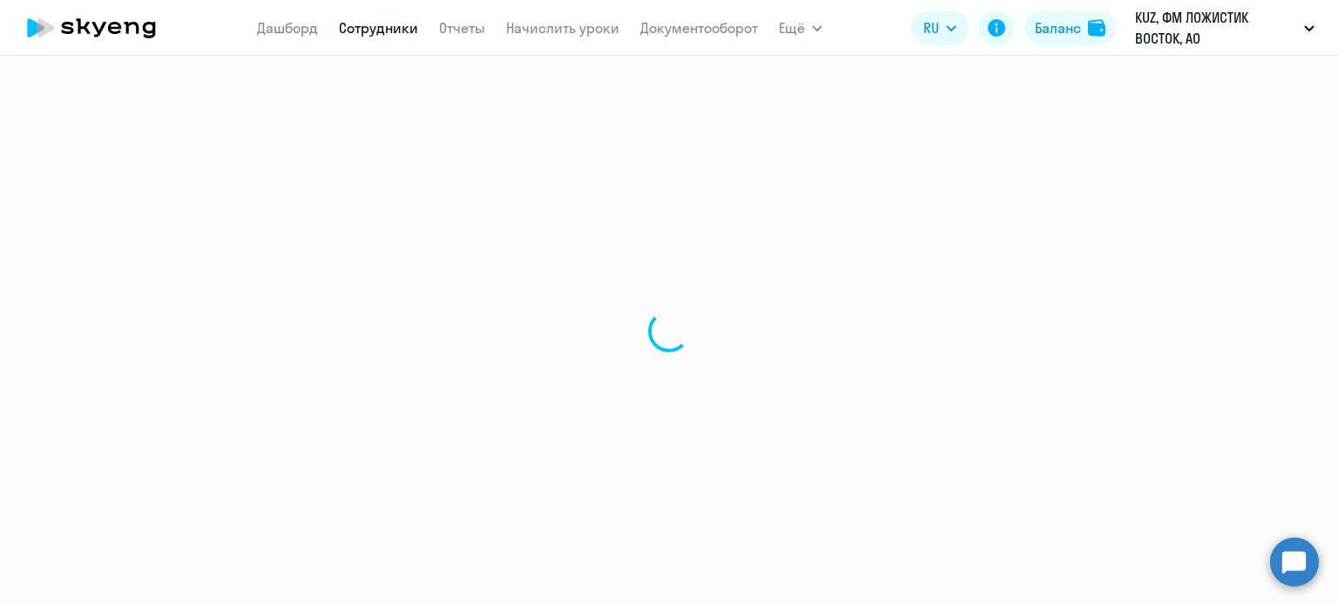
select select "30"
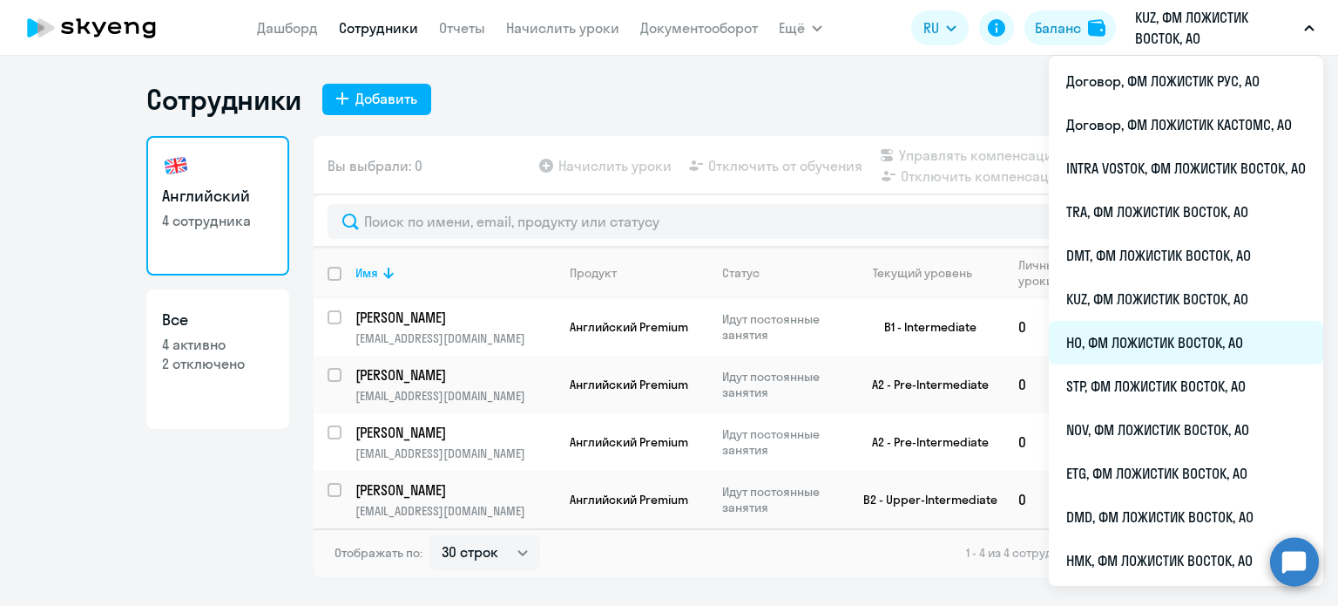
click at [1117, 351] on li "HO, ФМ ЛОЖИСТИК ВОСТОК, АО" at bounding box center [1186, 343] width 274 height 44
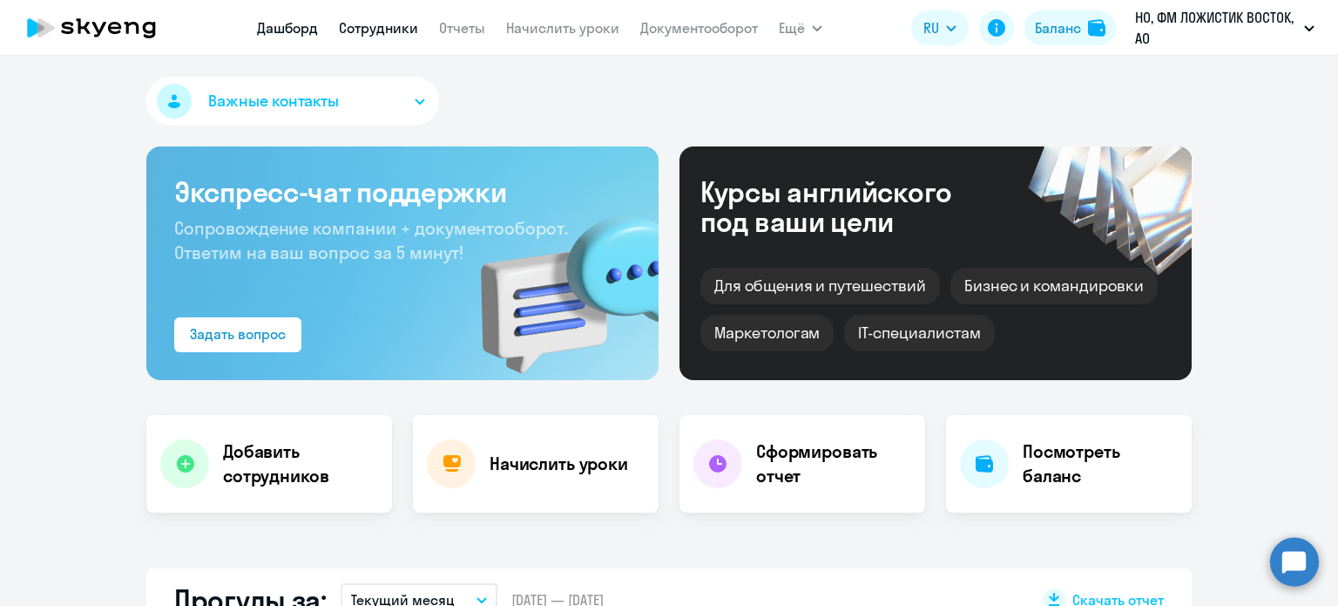
click at [388, 27] on link "Сотрудники" at bounding box center [378, 27] width 79 height 17
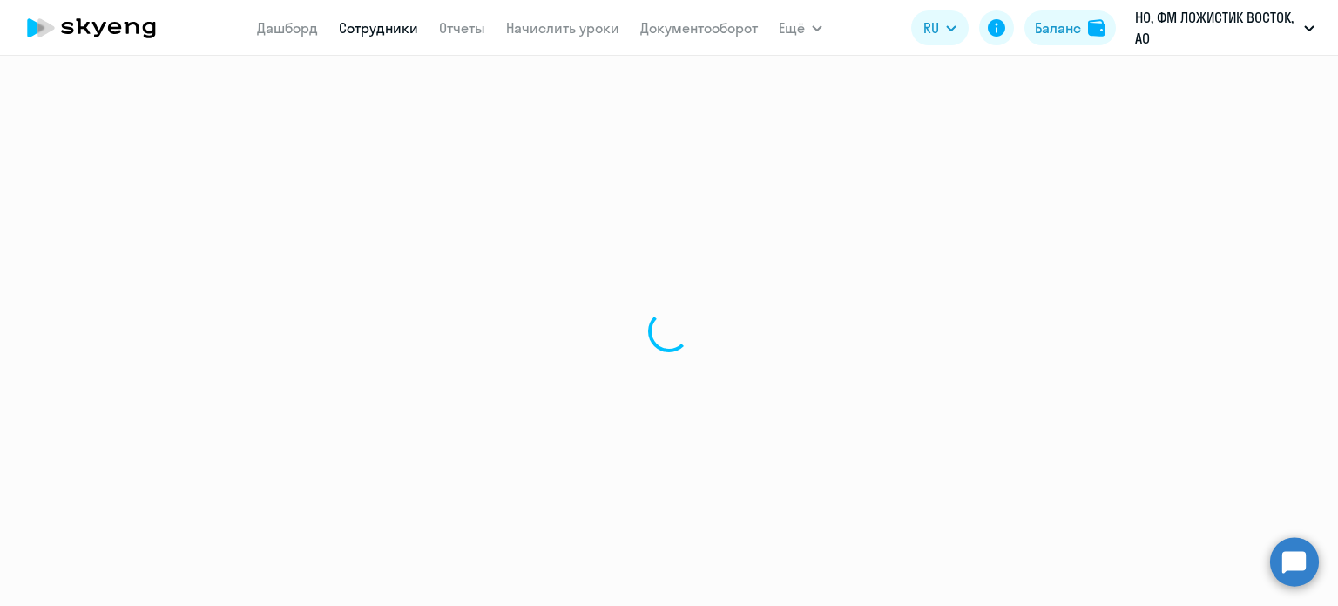
select select "30"
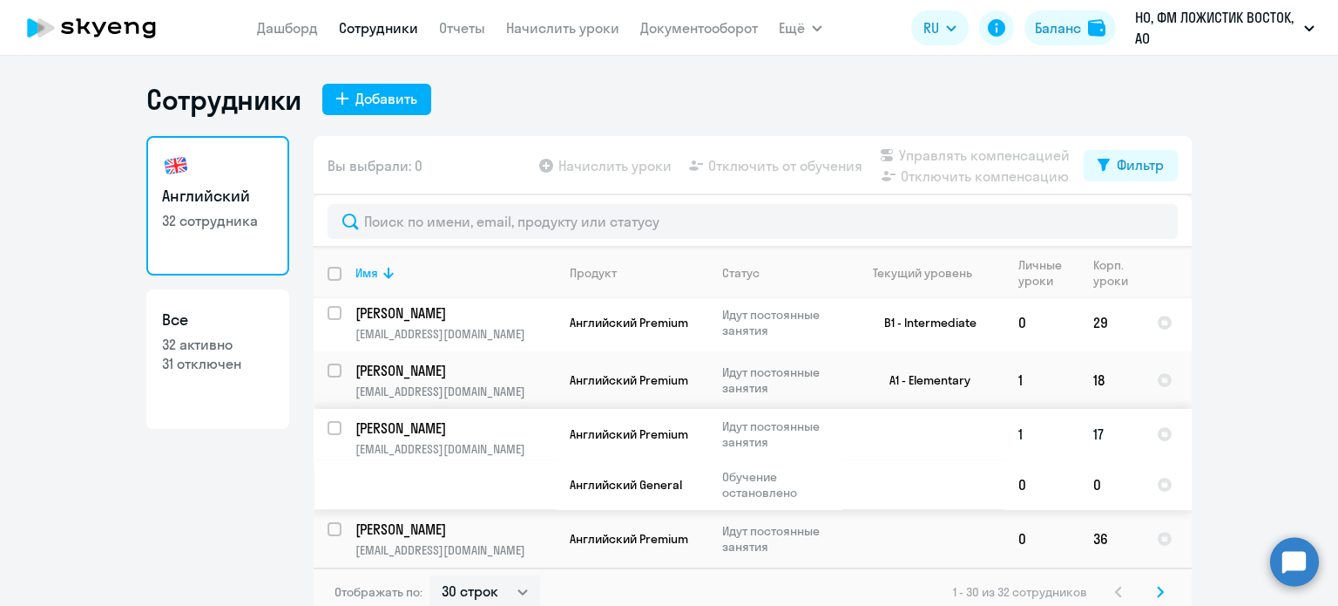
scroll to position [1511, 0]
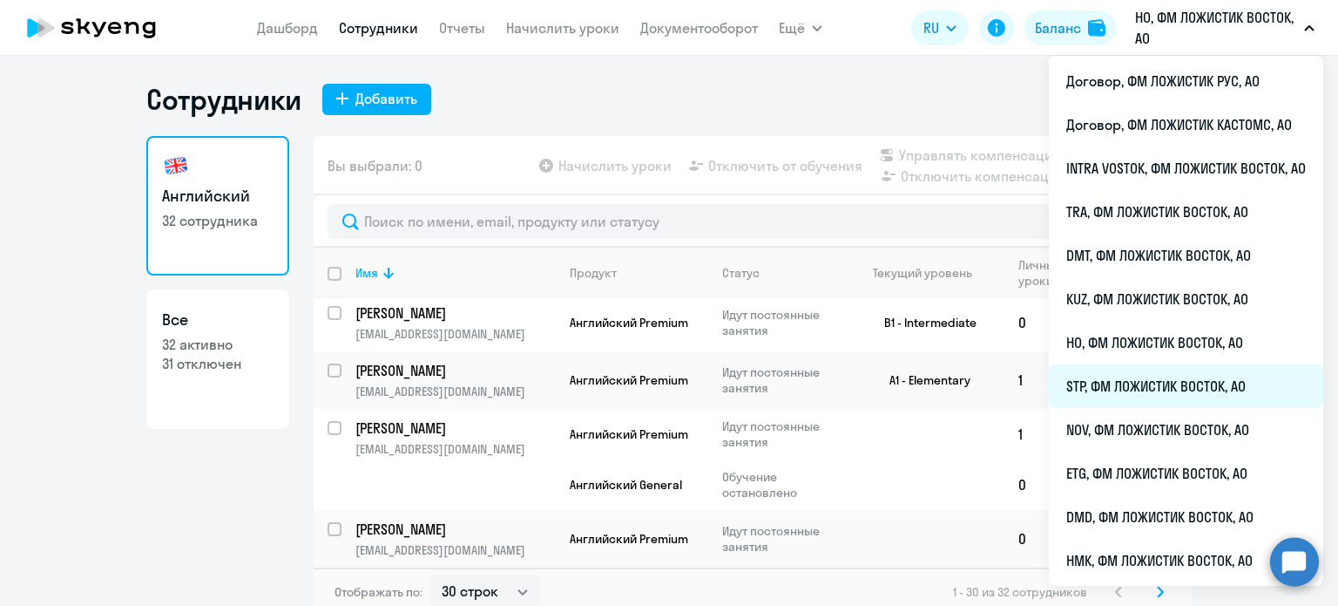
click at [1119, 393] on li "STP, ФМ ЛОЖИСТИК ВОСТОК, АО" at bounding box center [1186, 386] width 274 height 44
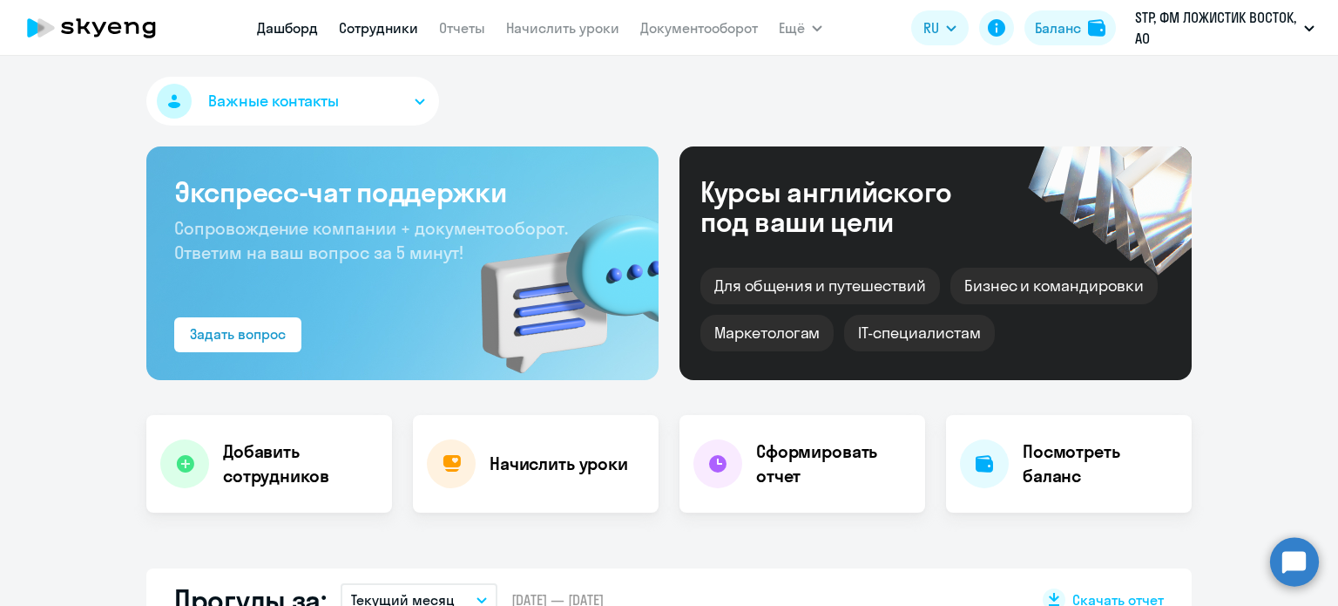
click at [376, 24] on link "Сотрудники" at bounding box center [378, 27] width 79 height 17
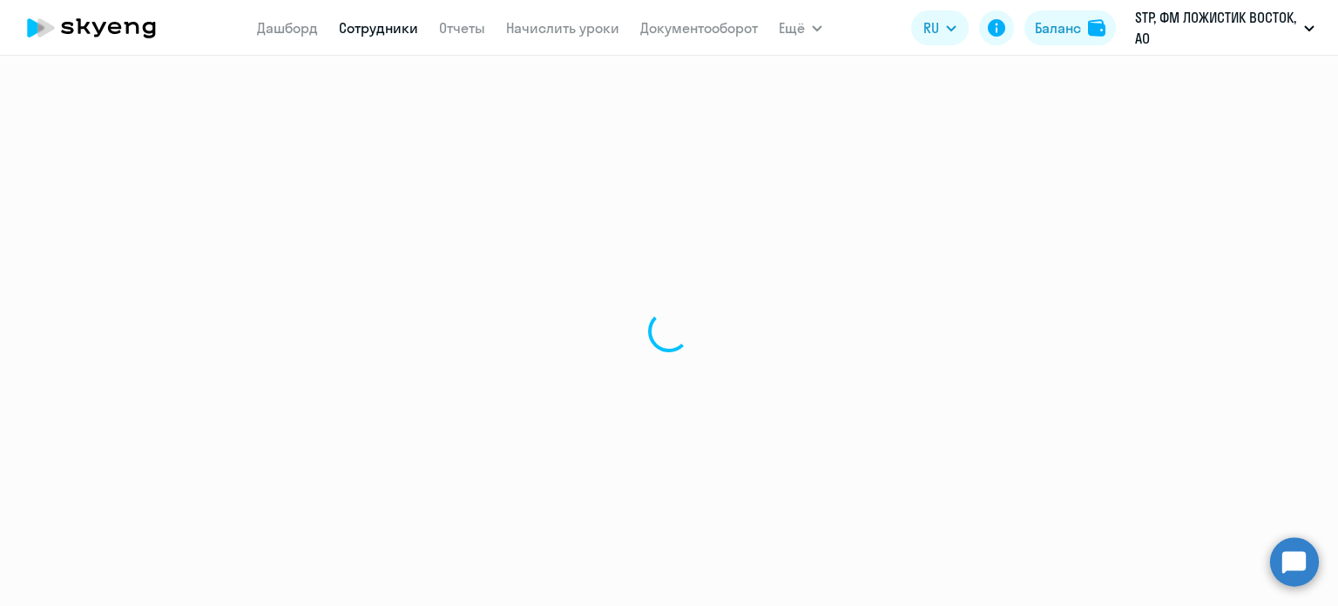
select select "30"
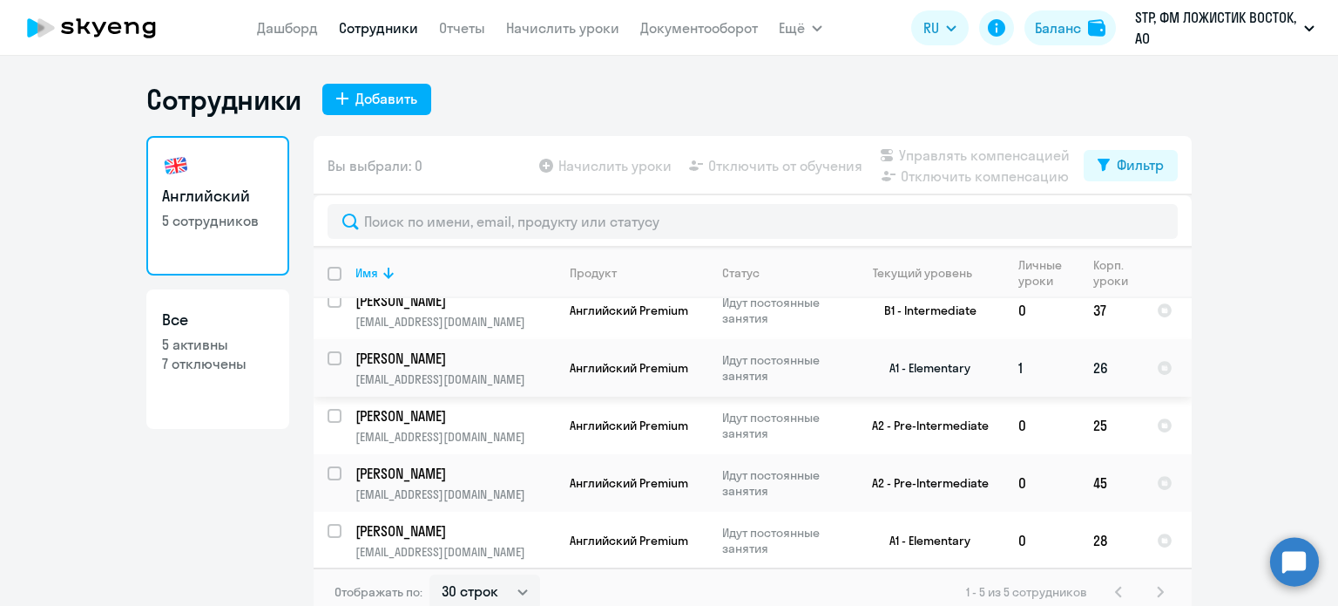
scroll to position [20, 0]
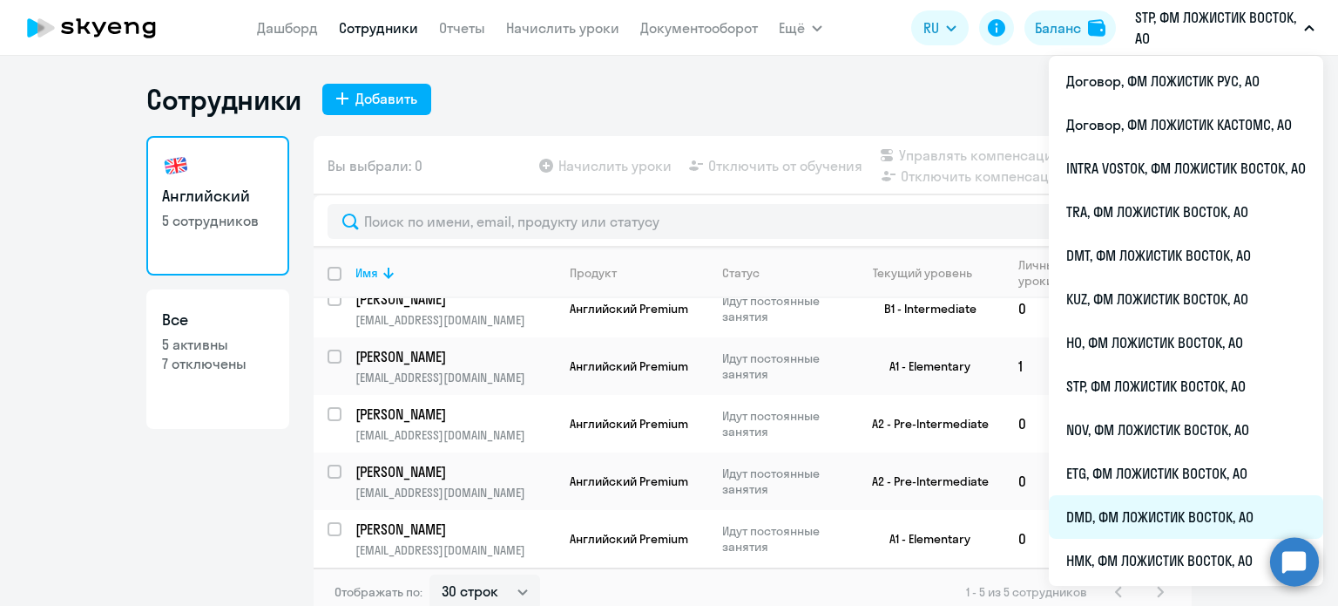
click at [1106, 506] on li "DMD, ФМ ЛОЖИСТИК ВОСТОК, АО" at bounding box center [1186, 517] width 274 height 44
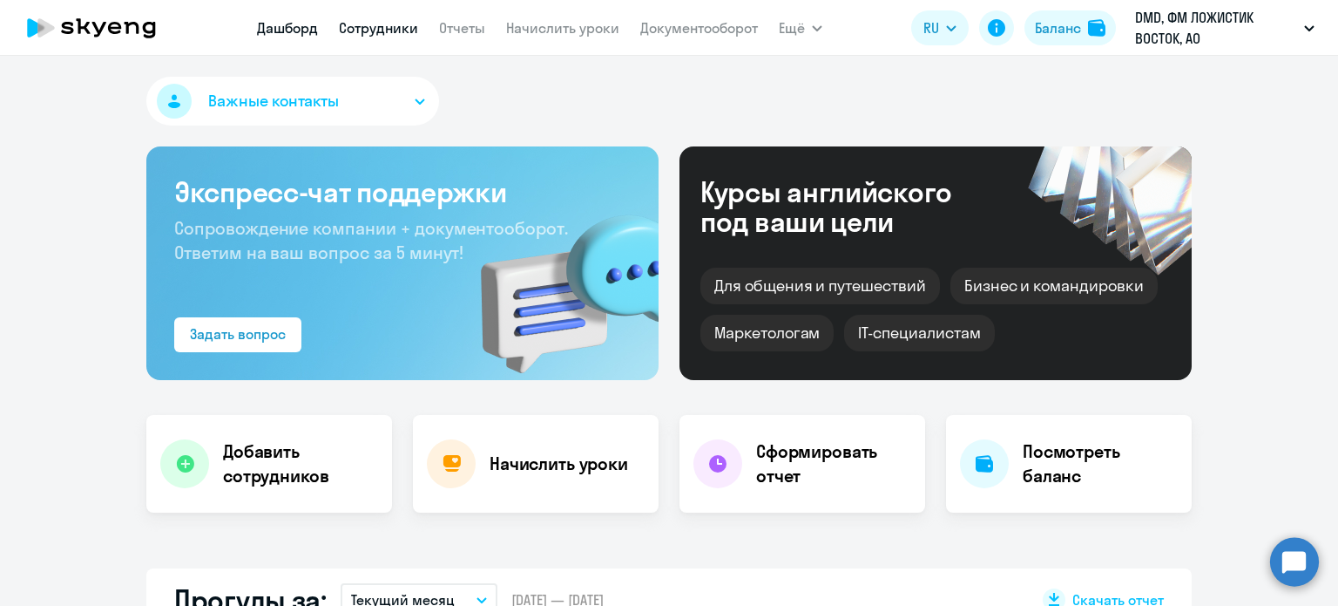
click at [411, 30] on link "Сотрудники" at bounding box center [378, 27] width 79 height 17
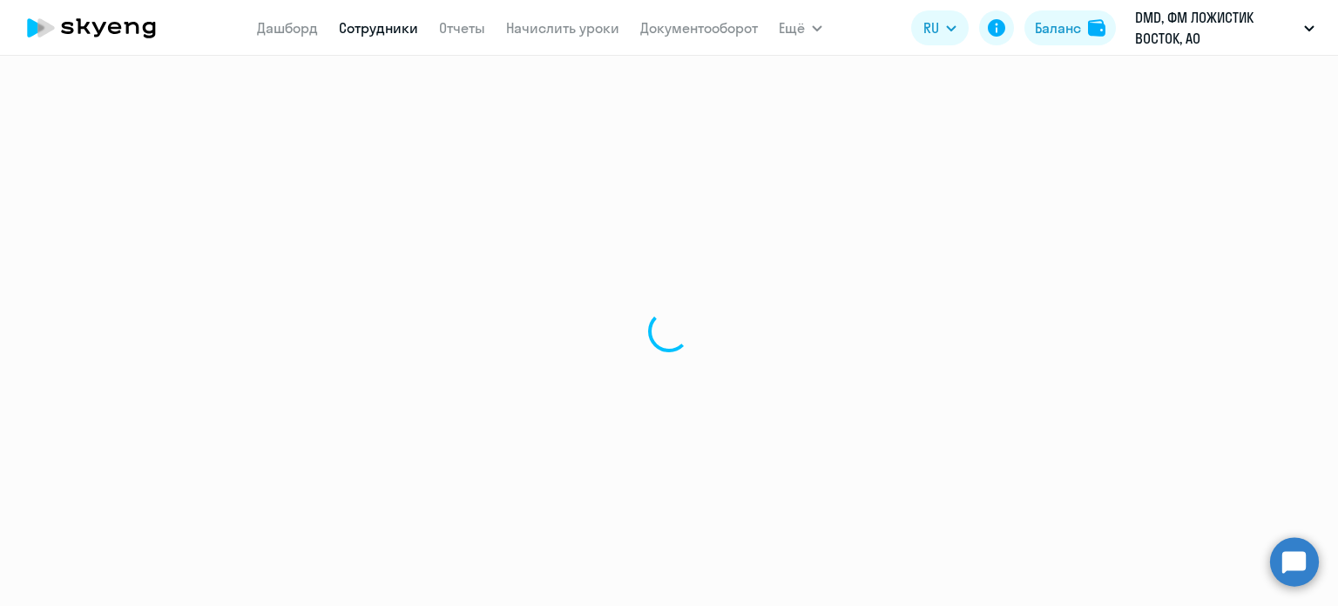
select select "30"
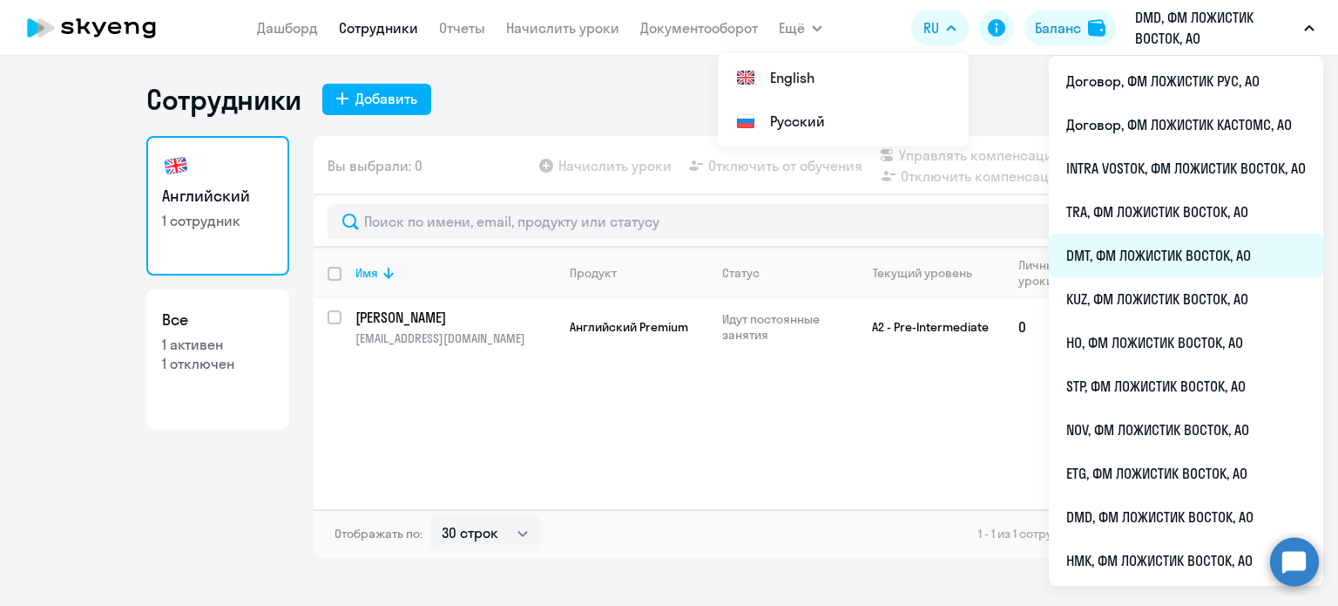
click at [1117, 247] on li "DMT, ФМ ЛОЖИСТИК ВОСТОК, АО" at bounding box center [1186, 256] width 274 height 44
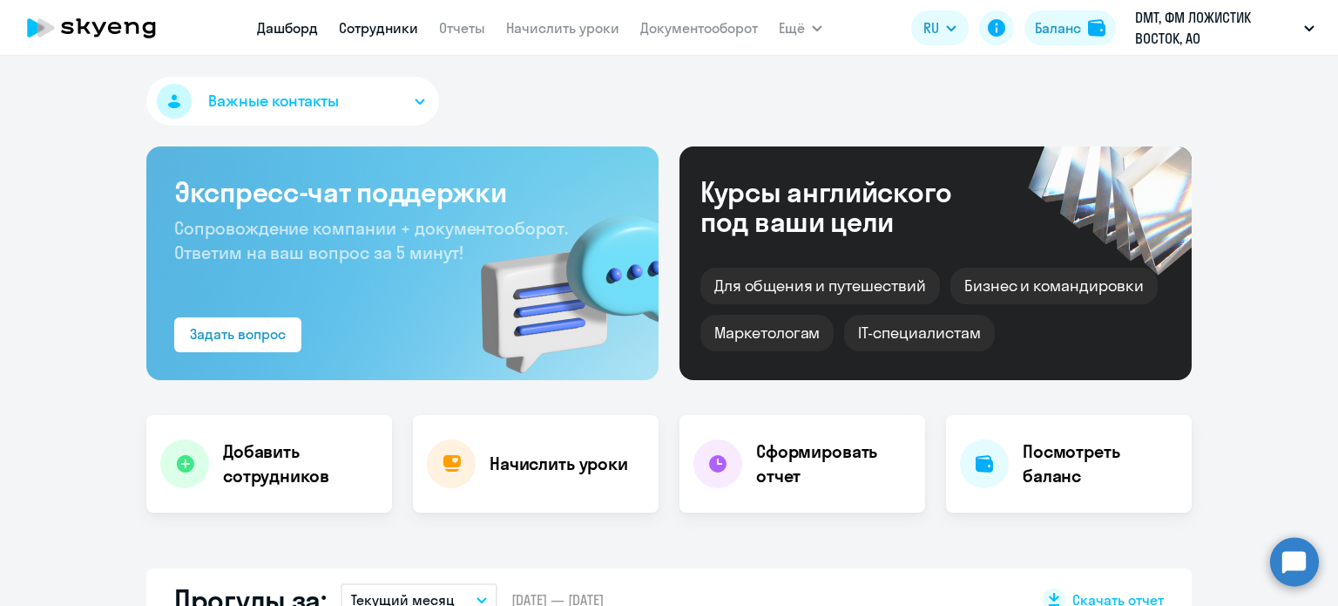
click at [378, 31] on link "Сотрудники" at bounding box center [378, 27] width 79 height 17
select select "30"
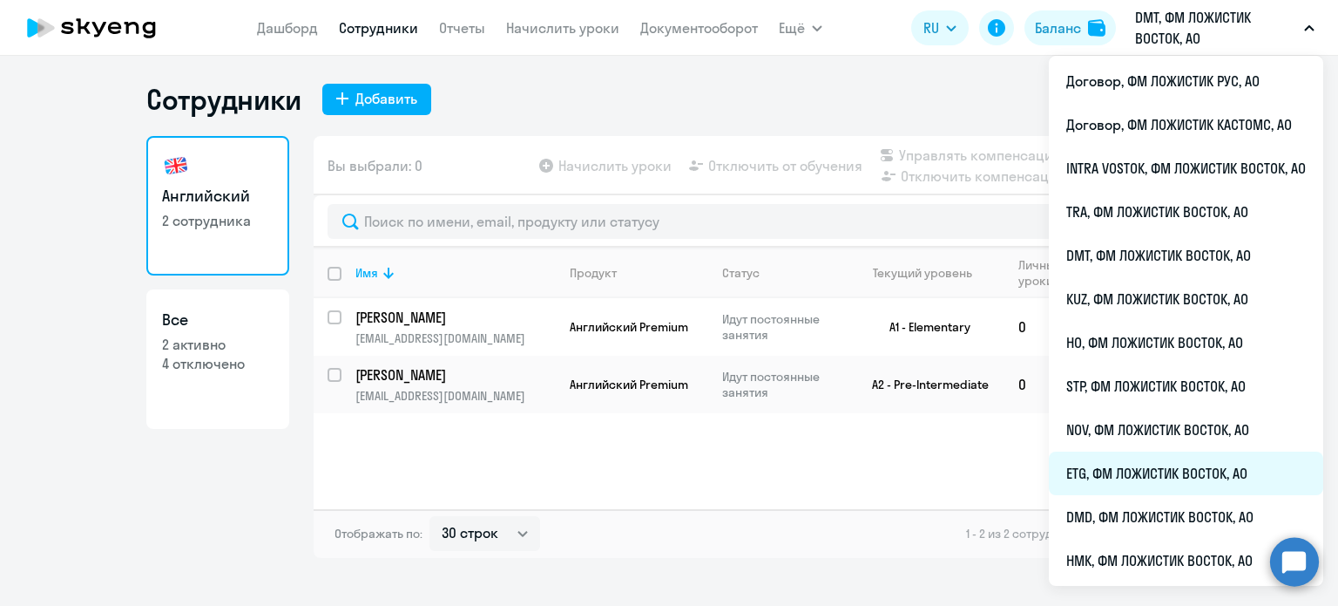
click at [1119, 462] on li "ETG, ФМ ЛОЖИСТИК ВОСТОК, АО" at bounding box center [1186, 473] width 274 height 44
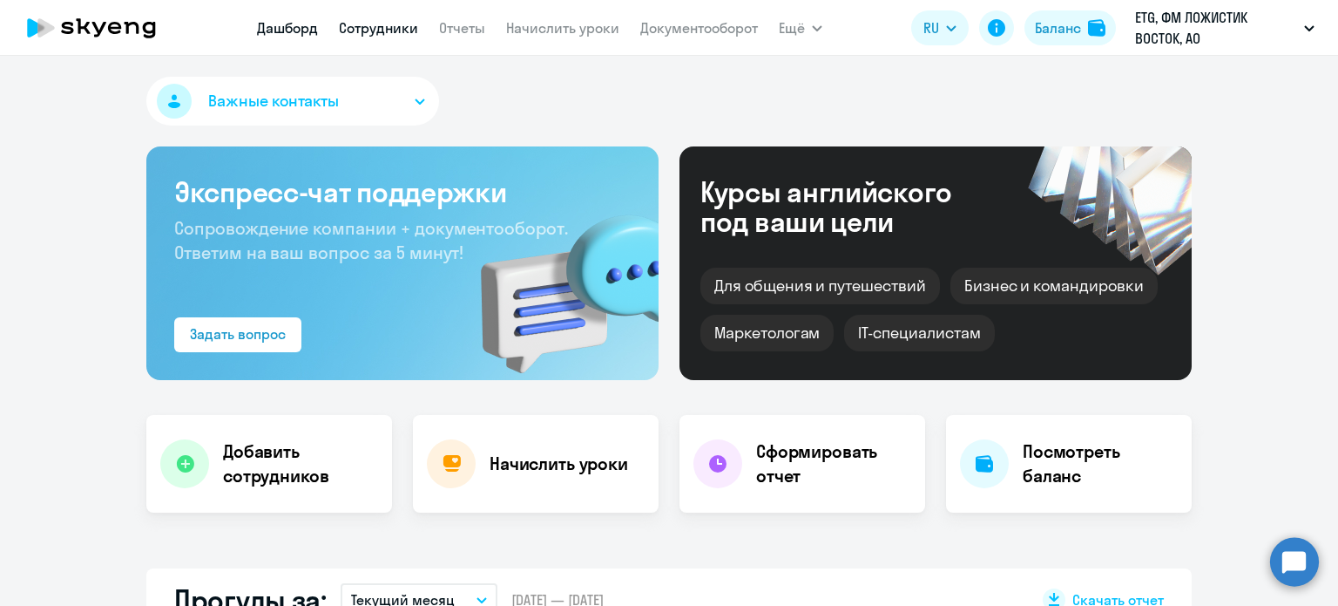
click at [396, 33] on link "Сотрудники" at bounding box center [378, 27] width 79 height 17
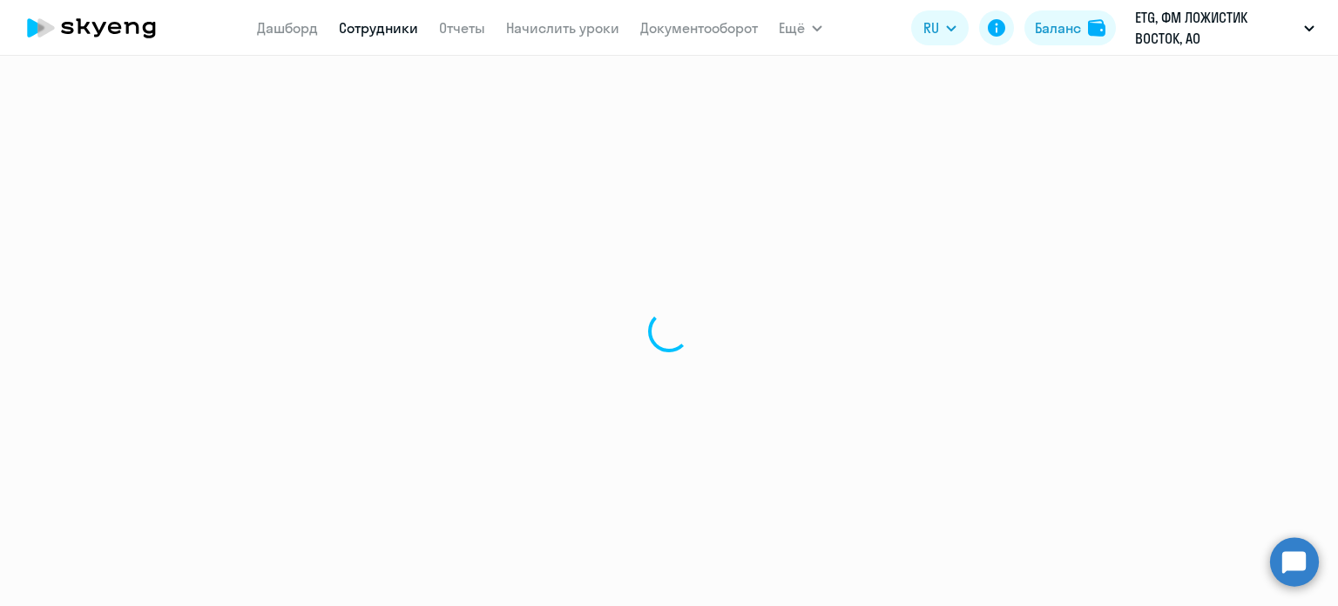
select select "30"
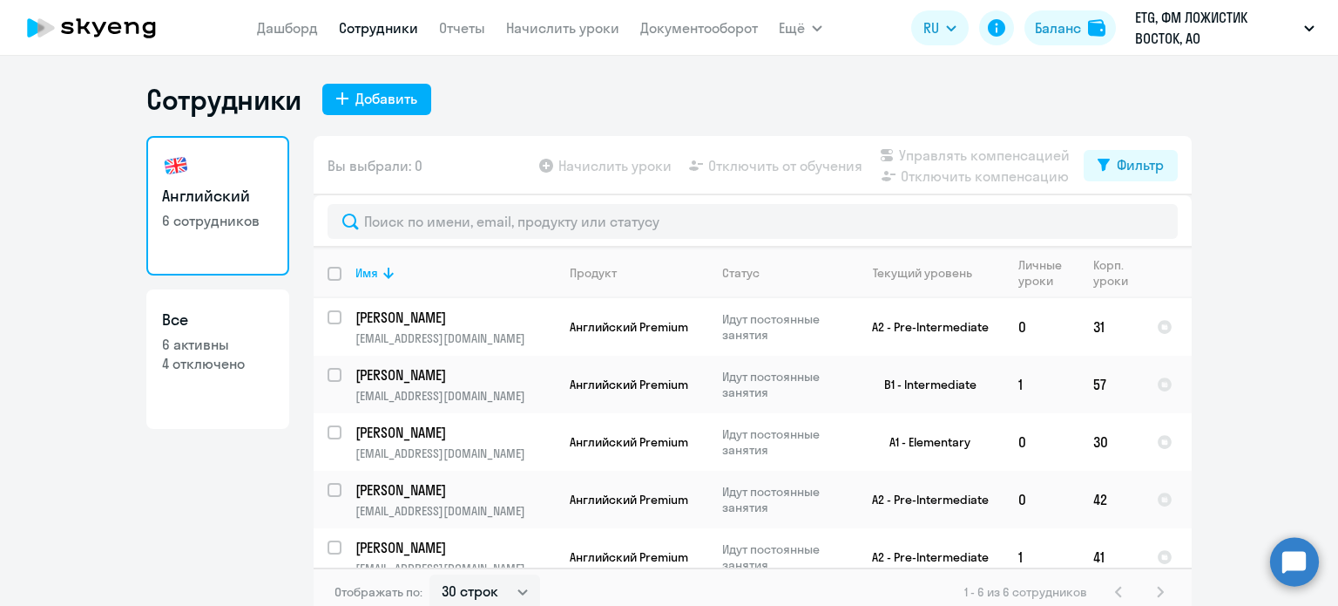
click at [1281, 557] on circle at bounding box center [1294, 561] width 49 height 49
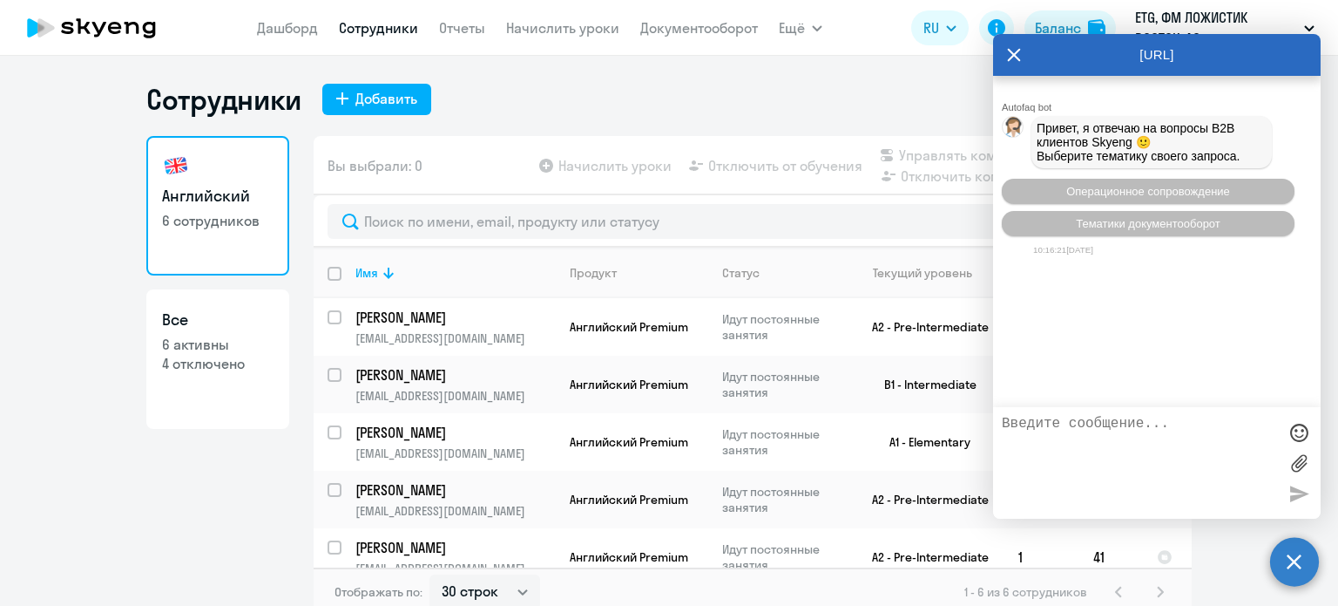
click at [1150, 456] on textarea at bounding box center [1139, 463] width 275 height 94
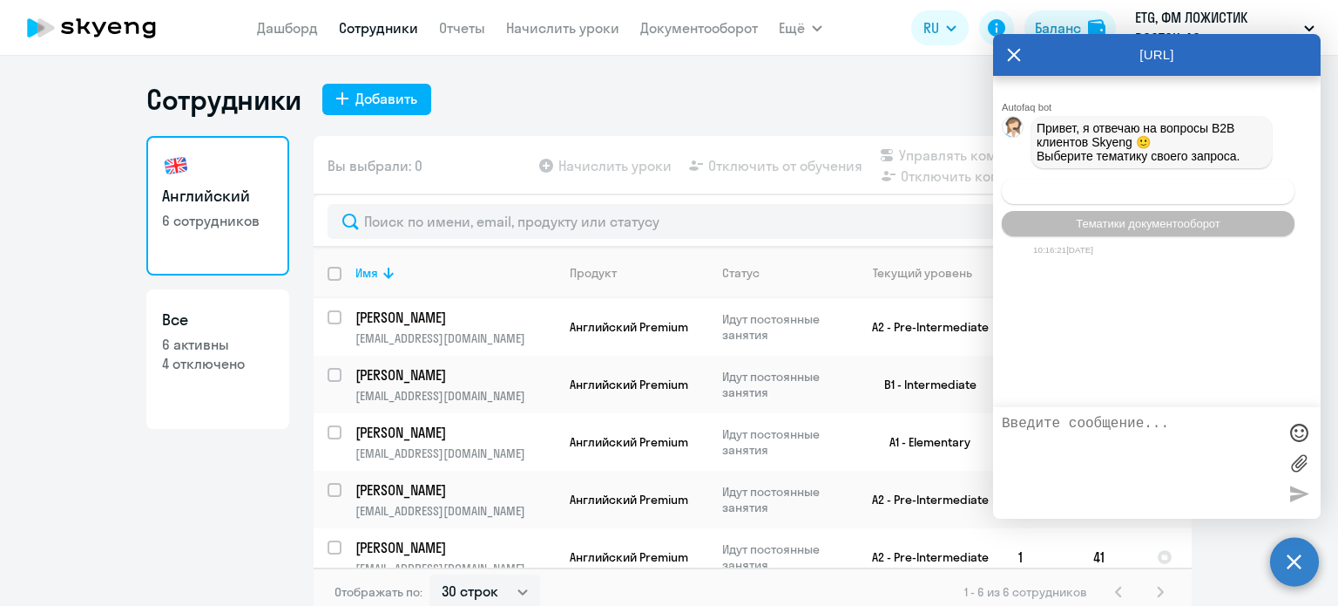
click at [1155, 198] on span "Операционное сопровождение" at bounding box center [1148, 191] width 164 height 13
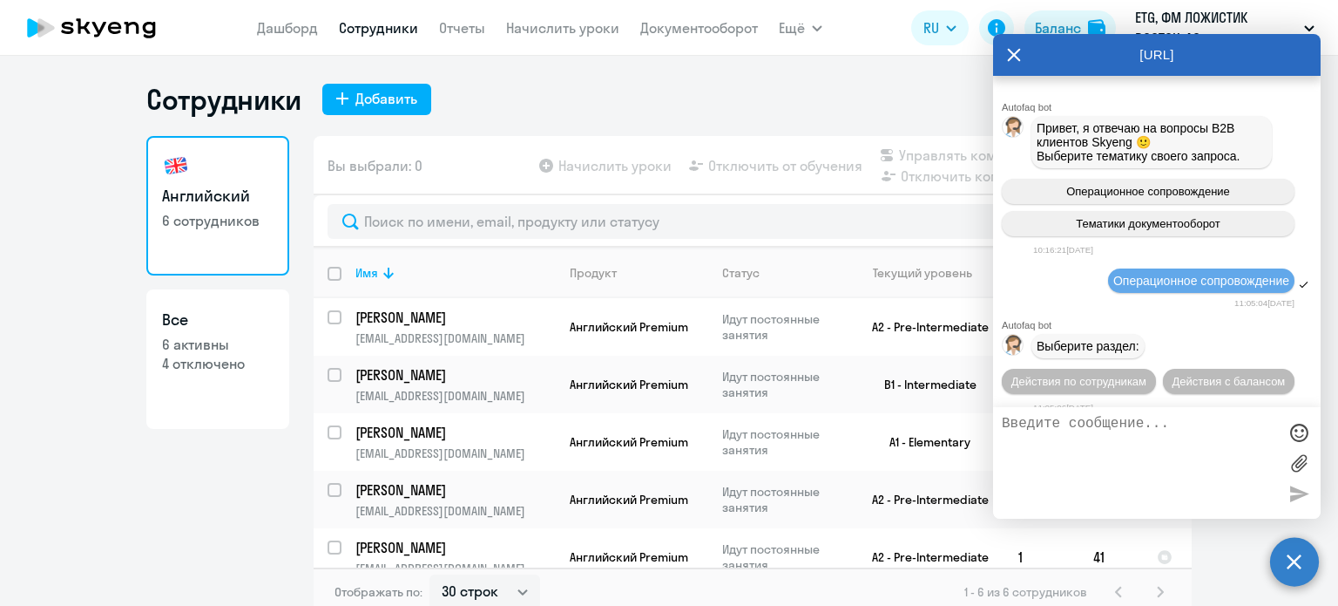
scroll to position [24, 0]
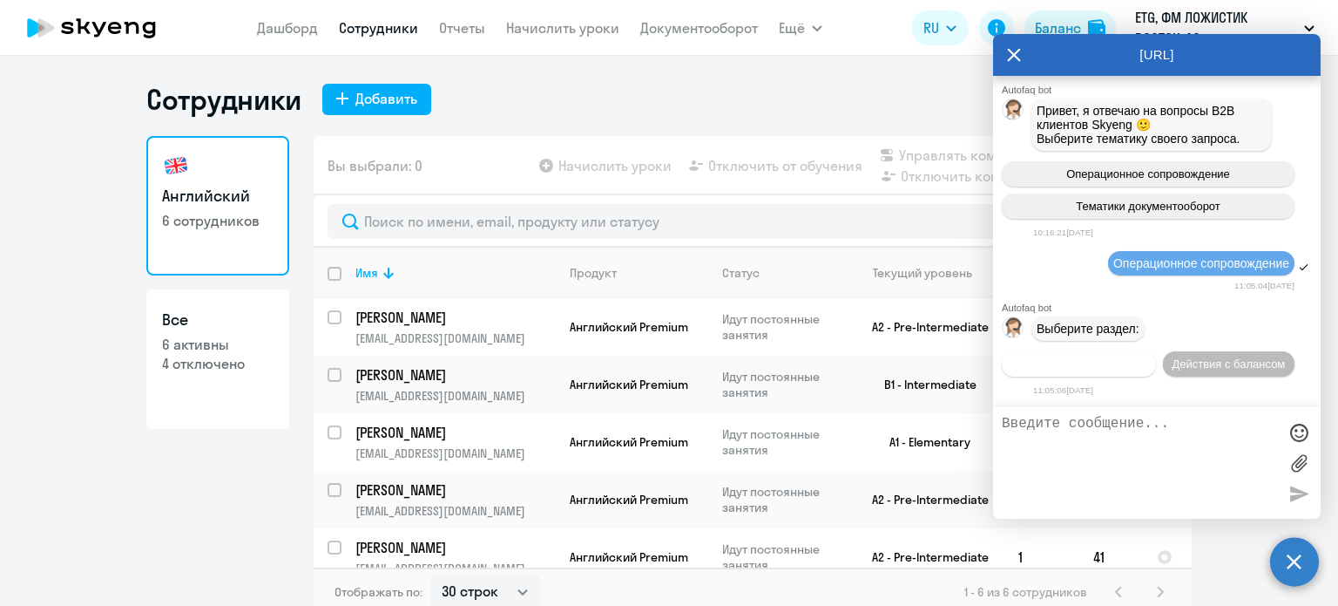
click at [1118, 365] on span "Действия по сотрудникам" at bounding box center [1079, 363] width 135 height 13
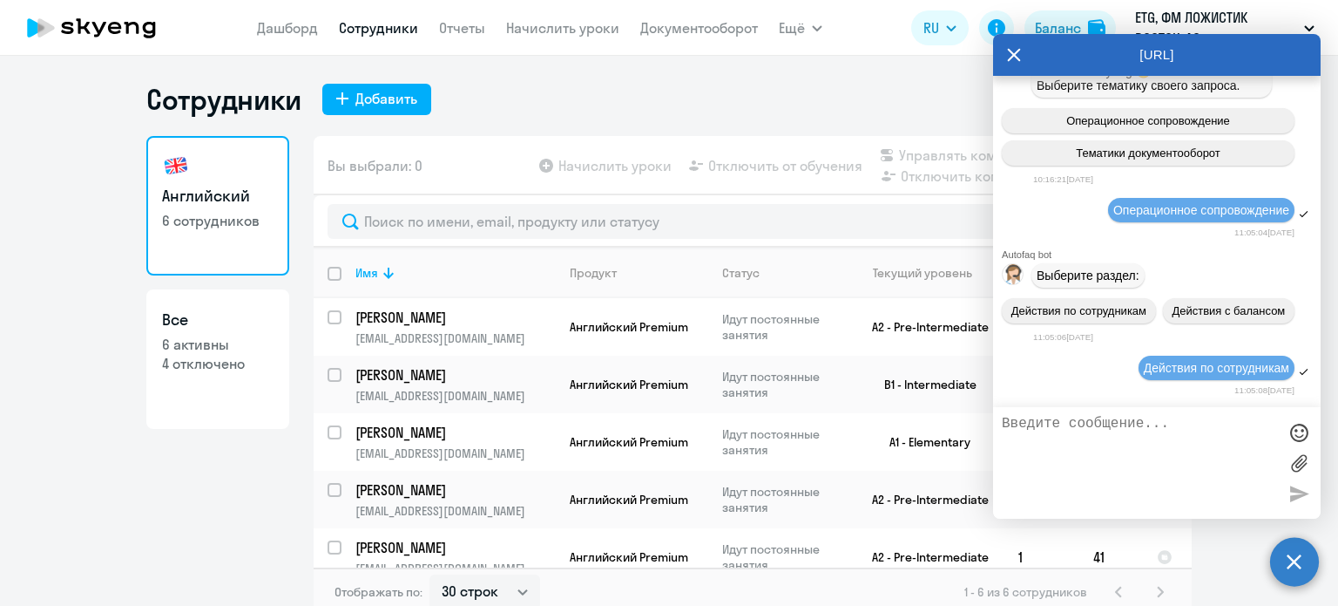
scroll to position [285, 0]
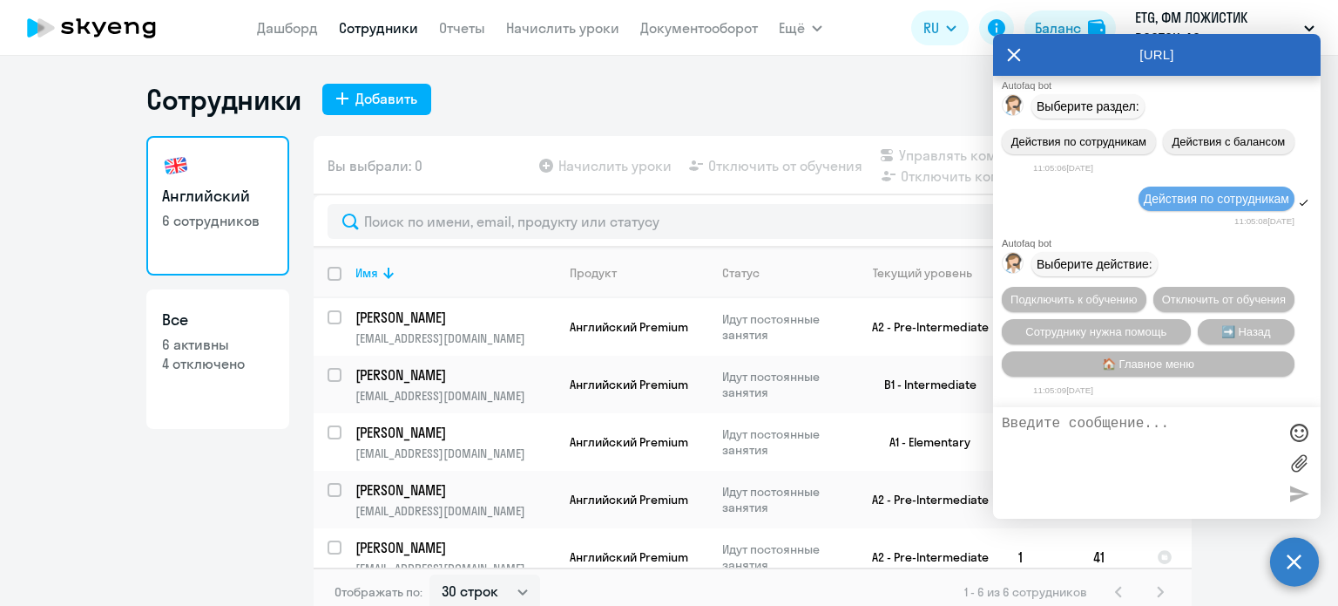
click at [1125, 437] on textarea at bounding box center [1139, 463] width 275 height 94
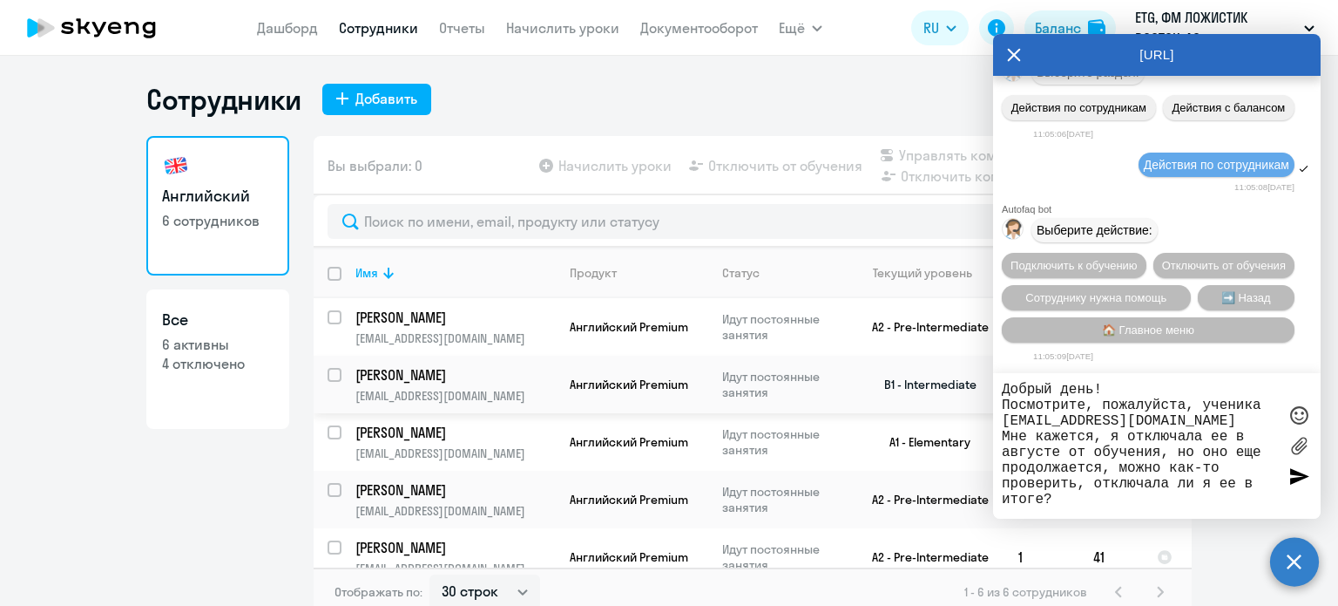
drag, startPoint x: 1073, startPoint y: 500, endPoint x: 990, endPoint y: 392, distance: 136.1
click at [990, 392] on body "[PERSON_NAME] Отчеты Начислить уроки Документооборот Ещё Дашборд Сотрудники Отч…" at bounding box center [669, 303] width 1338 height 606
type textarea "Добрый день! Посмотрите, пожалуйста, ученика [EMAIL_ADDRESS][DOMAIN_NAME] Мне к…"
click at [1296, 473] on div at bounding box center [1299, 477] width 26 height 26
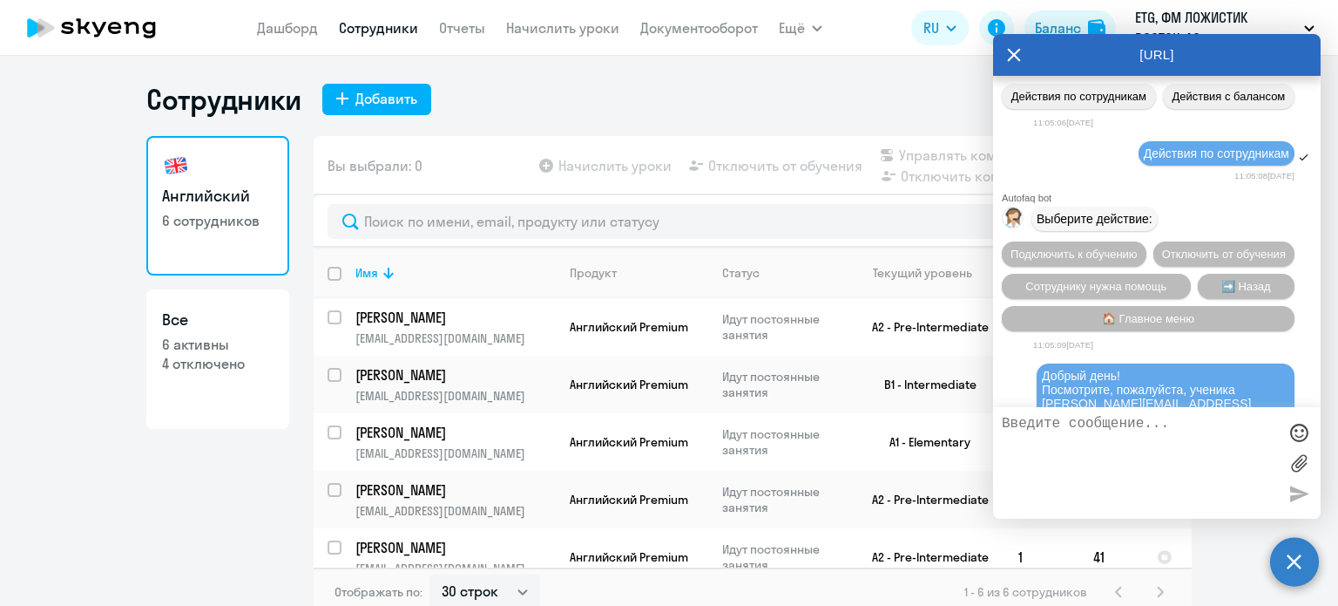
scroll to position [426, 0]
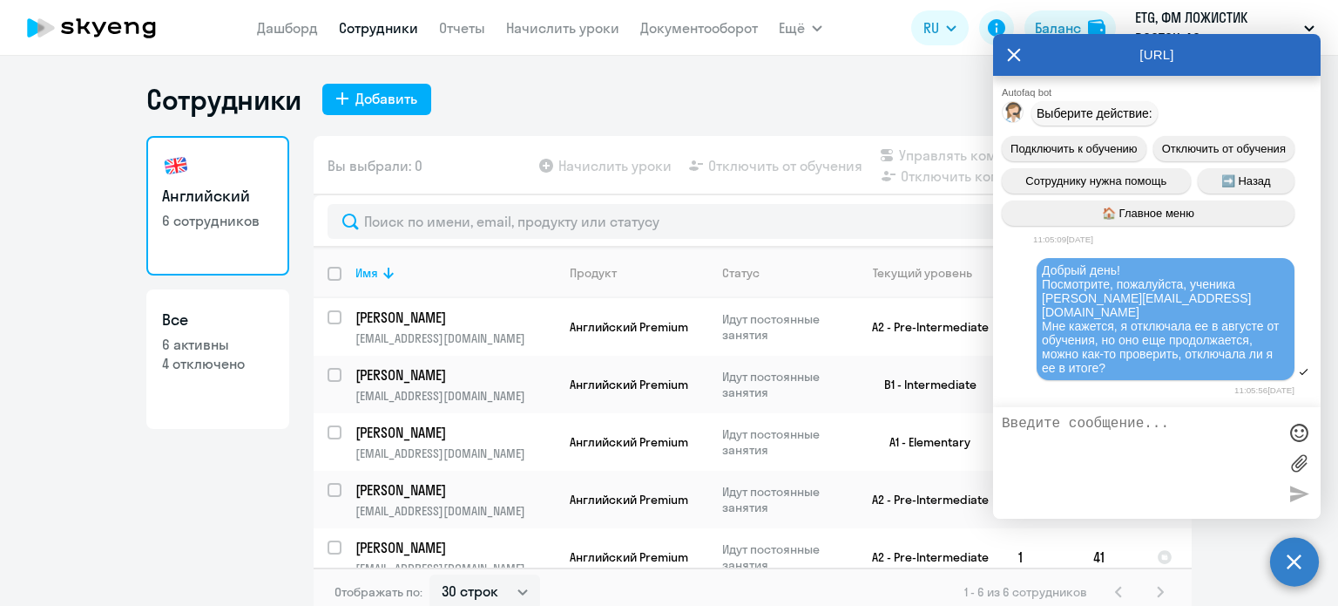
click at [1151, 333] on span "Добрый день! Посмотрите, пожалуйста, ученика [EMAIL_ADDRESS][DOMAIN_NAME] Мне к…" at bounding box center [1162, 319] width 240 height 112
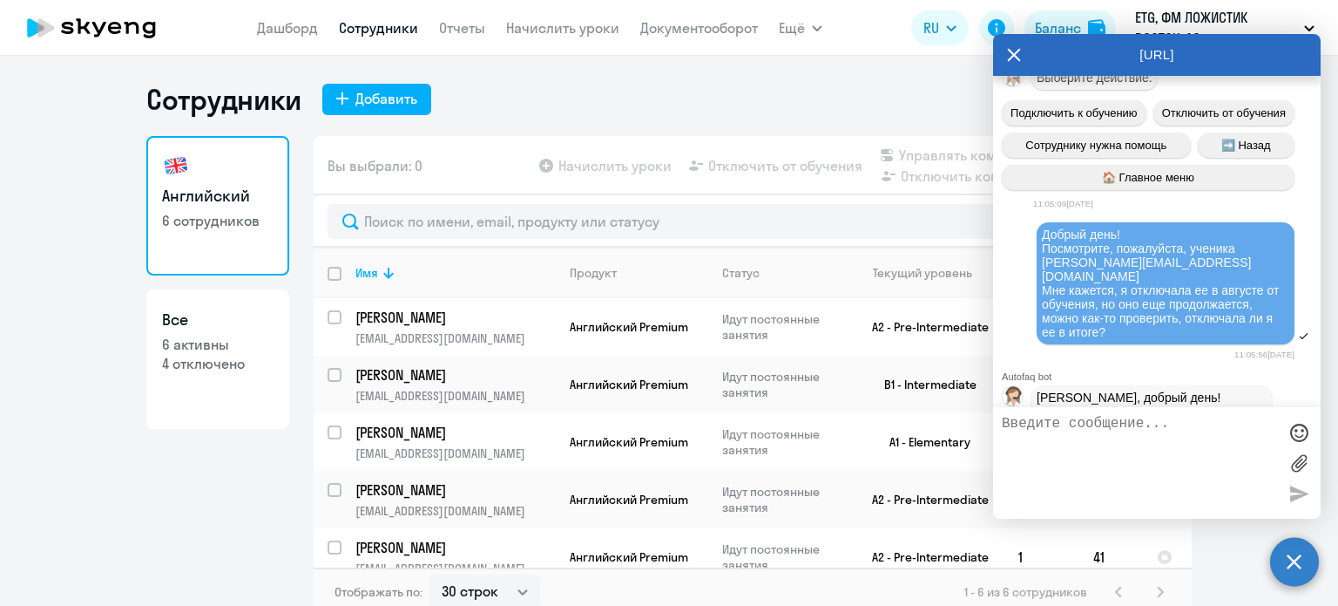
scroll to position [596, 0]
